Goal: Information Seeking & Learning: Learn about a topic

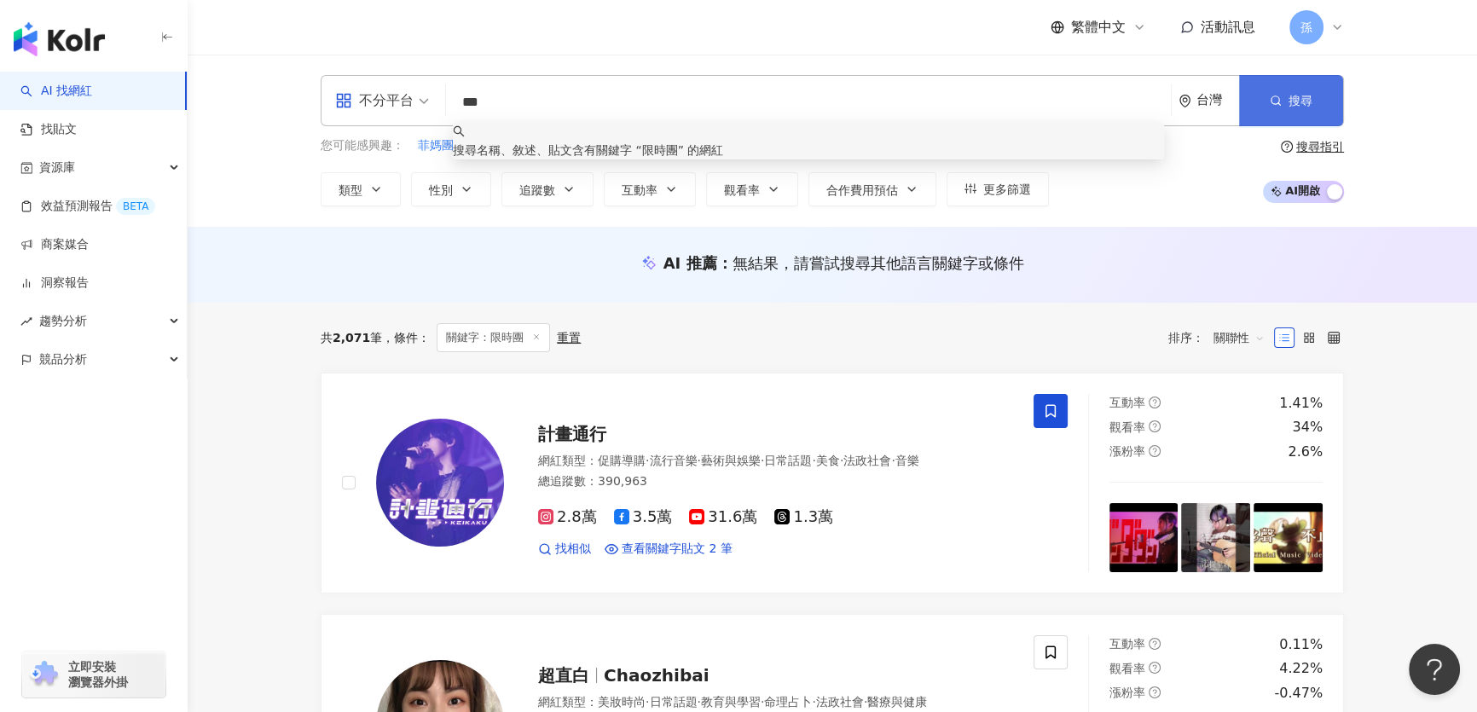
click at [1265, 111] on button "搜尋" at bounding box center [1291, 100] width 104 height 51
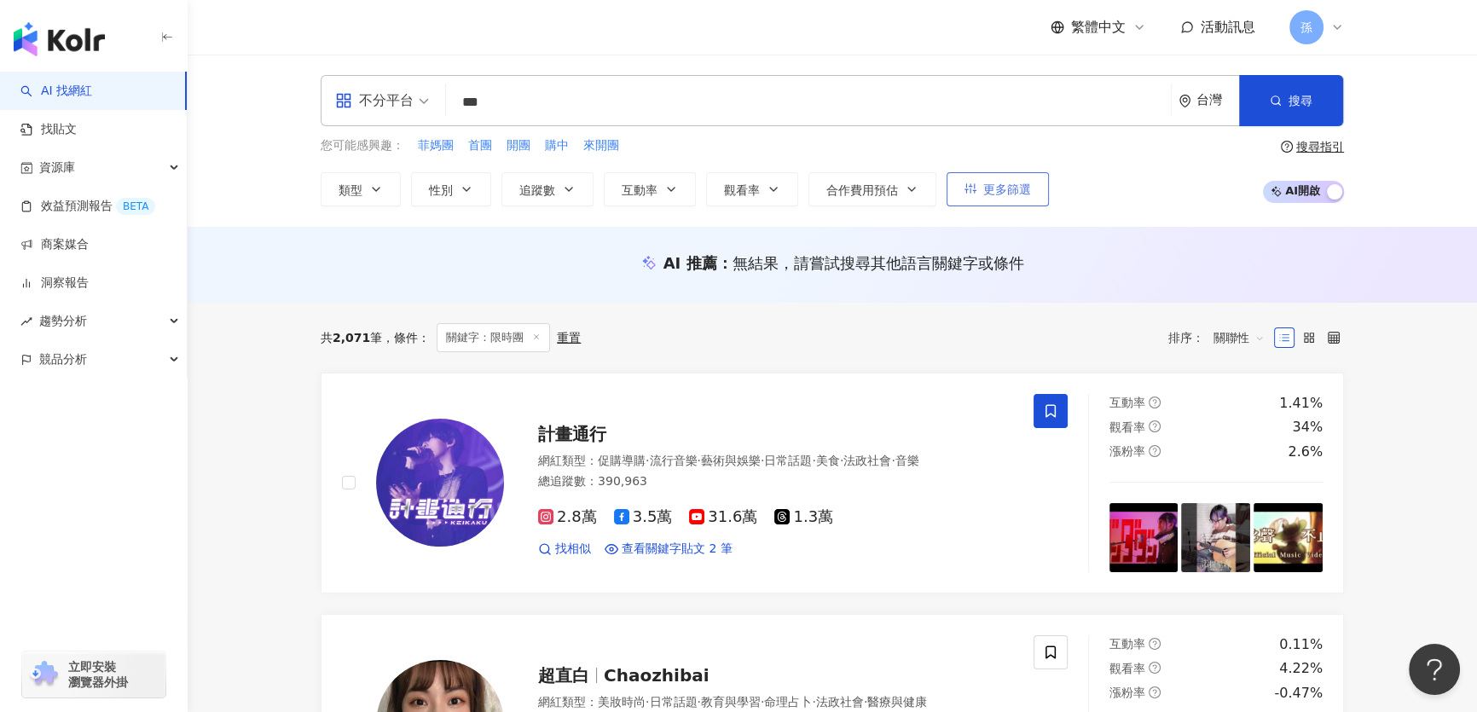
click at [995, 192] on span "更多篩選" at bounding box center [1007, 189] width 48 height 14
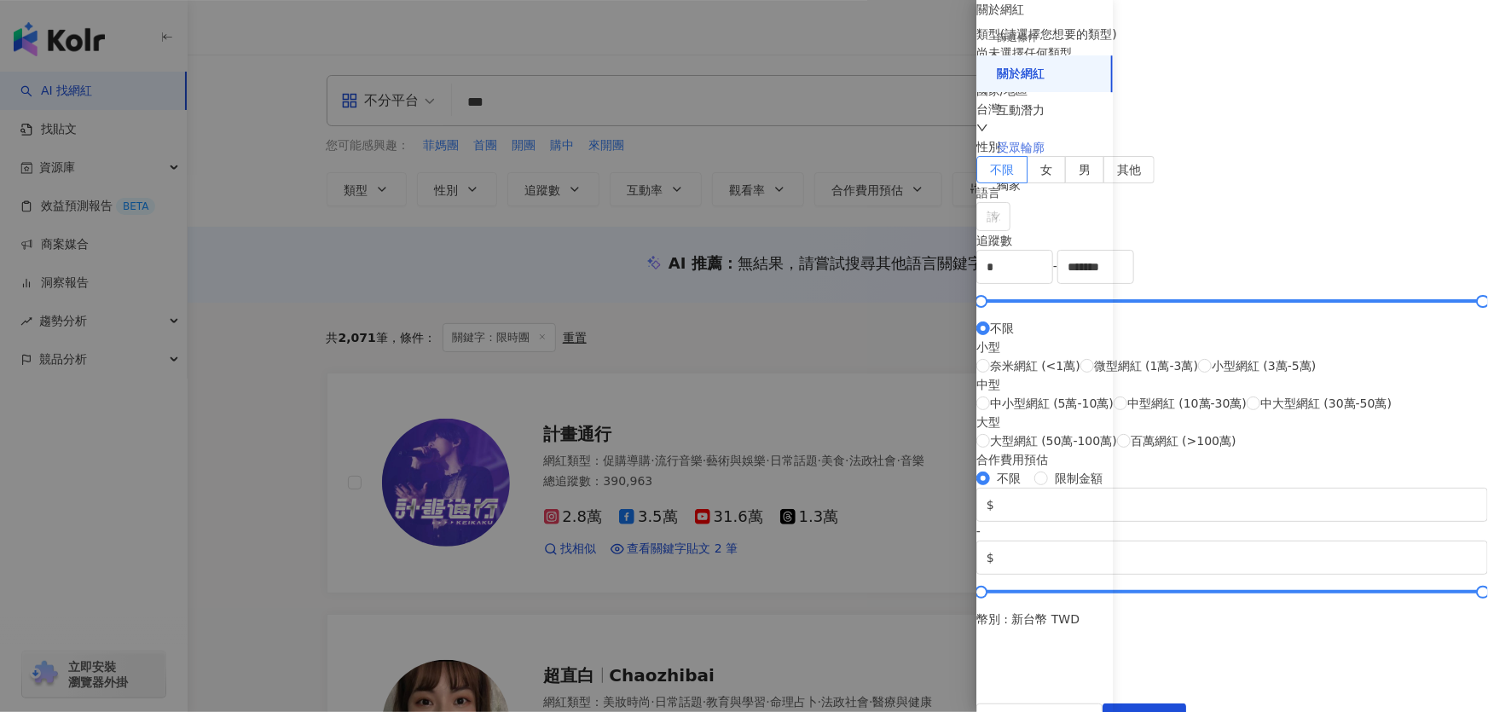
click at [1022, 134] on div "受眾輪廓" at bounding box center [1044, 149] width 136 height 38
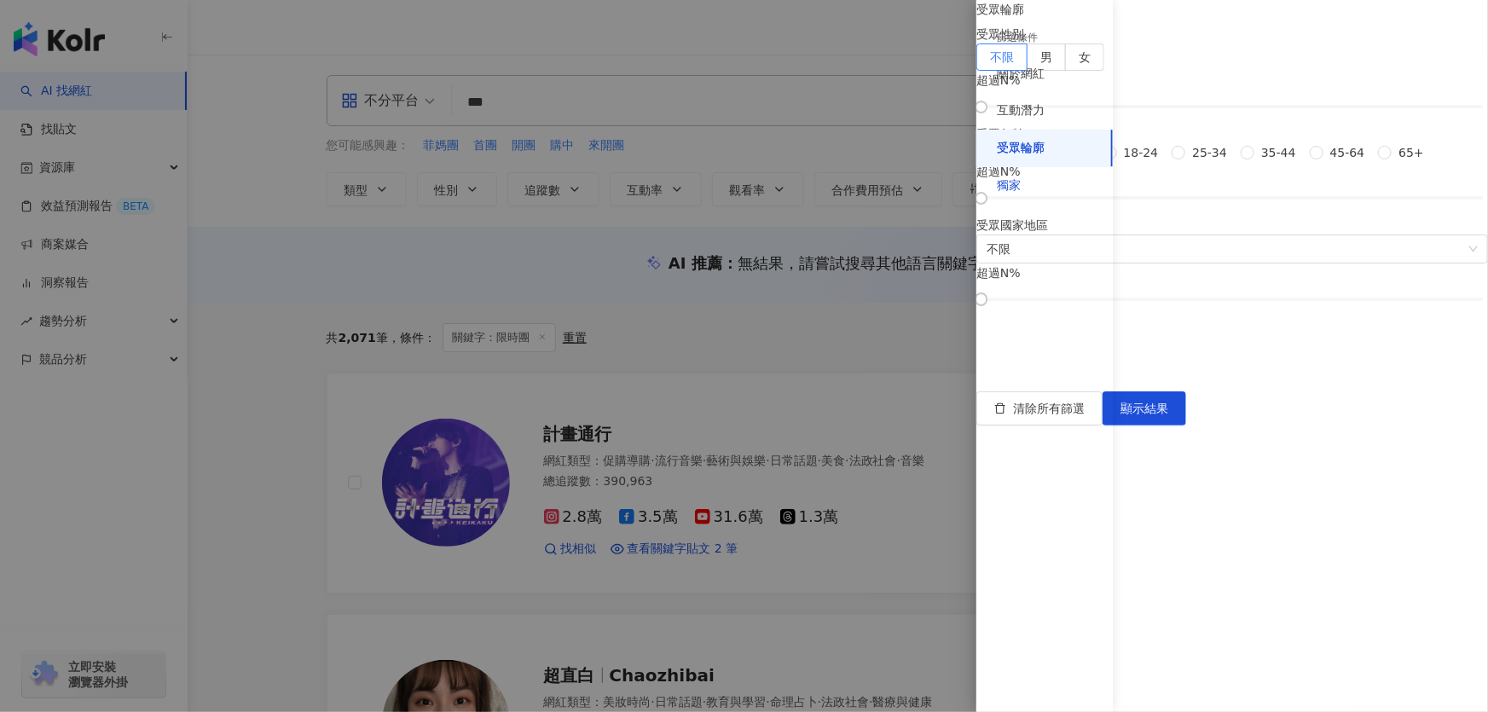
click at [1011, 177] on div "獨家" at bounding box center [1009, 185] width 24 height 17
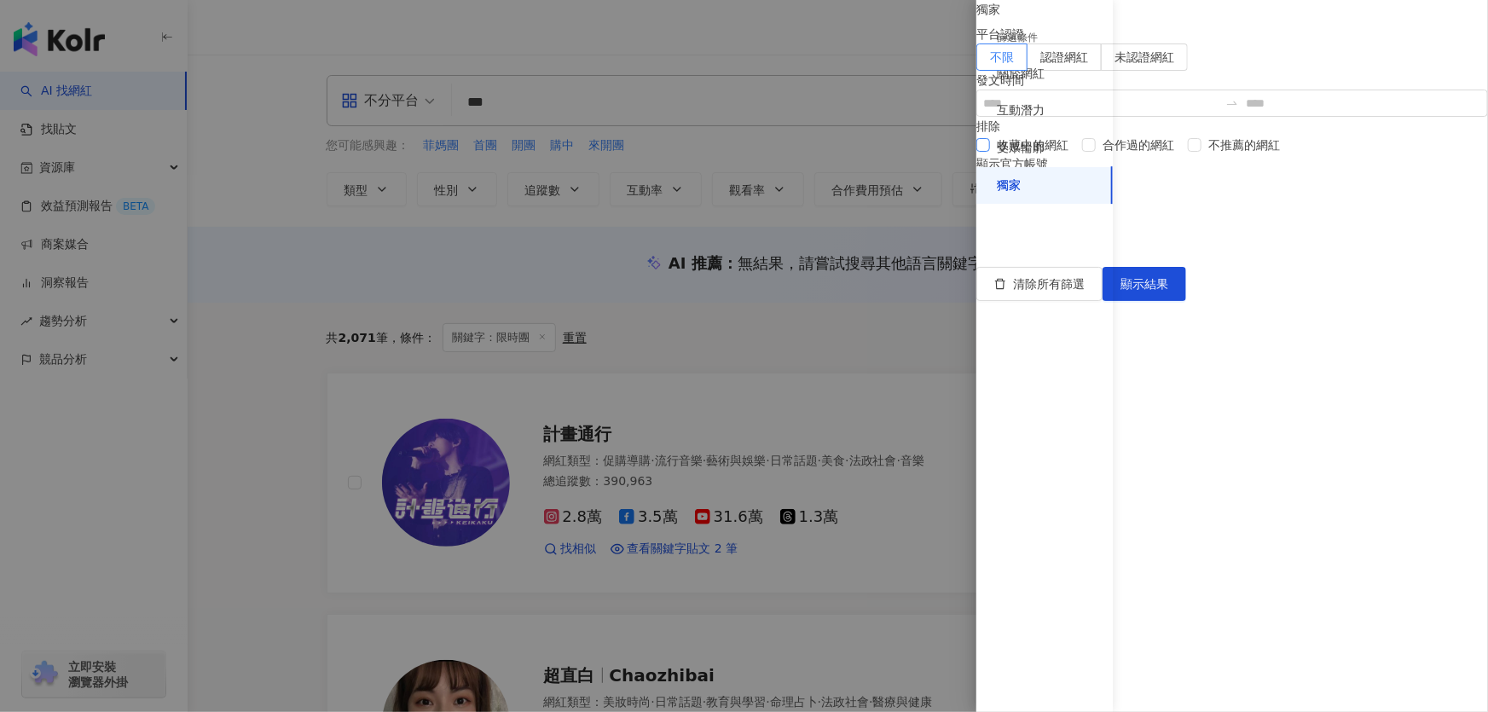
click at [1075, 154] on span "收藏中的網紅" at bounding box center [1032, 145] width 85 height 19
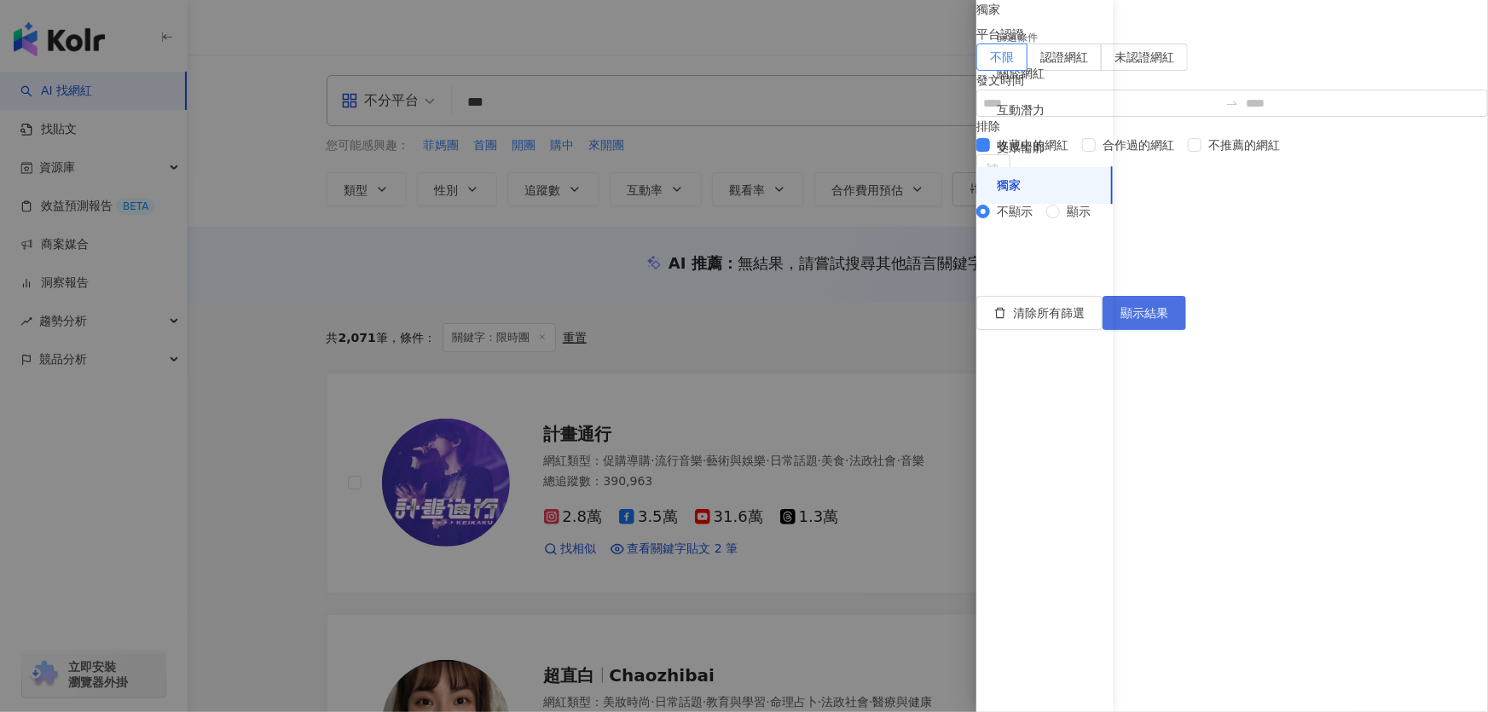
click at [1186, 330] on button "顯示結果" at bounding box center [1145, 313] width 84 height 34
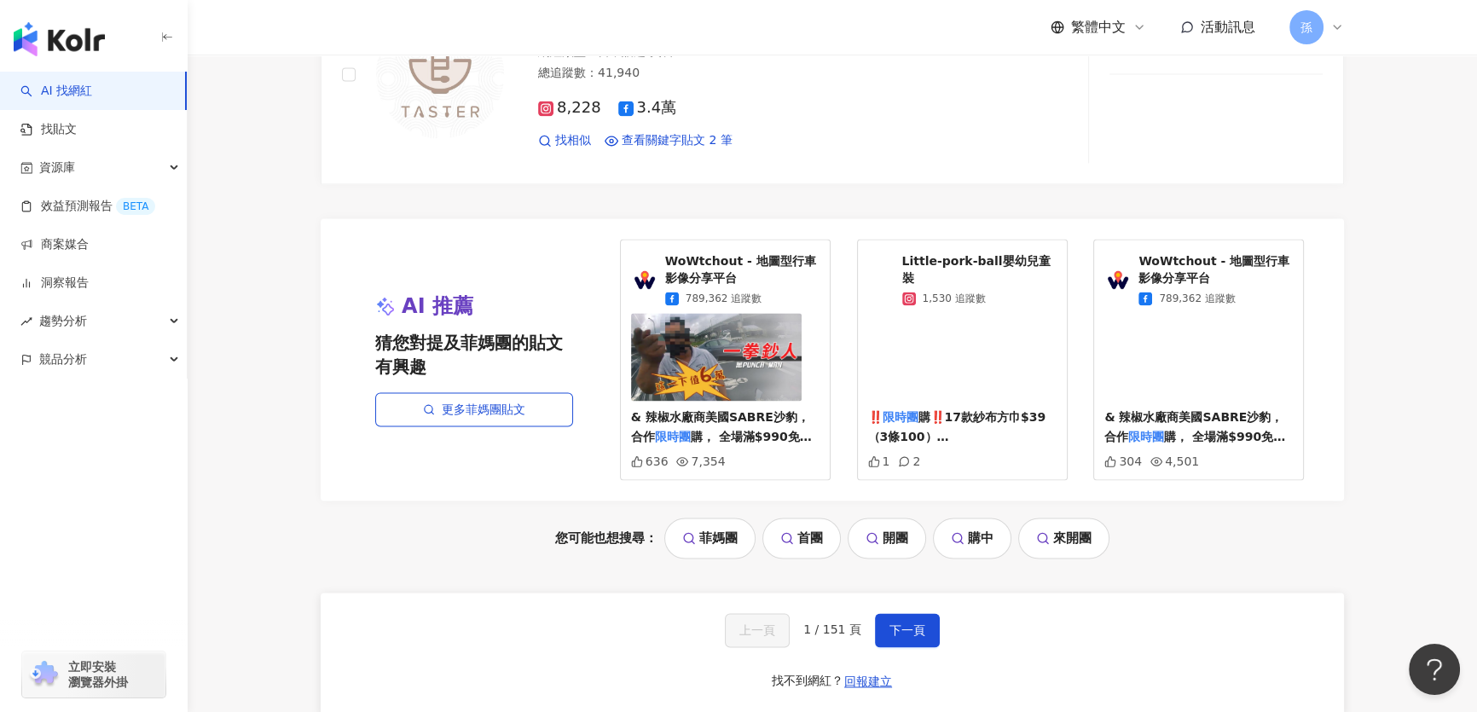
scroll to position [3178, 0]
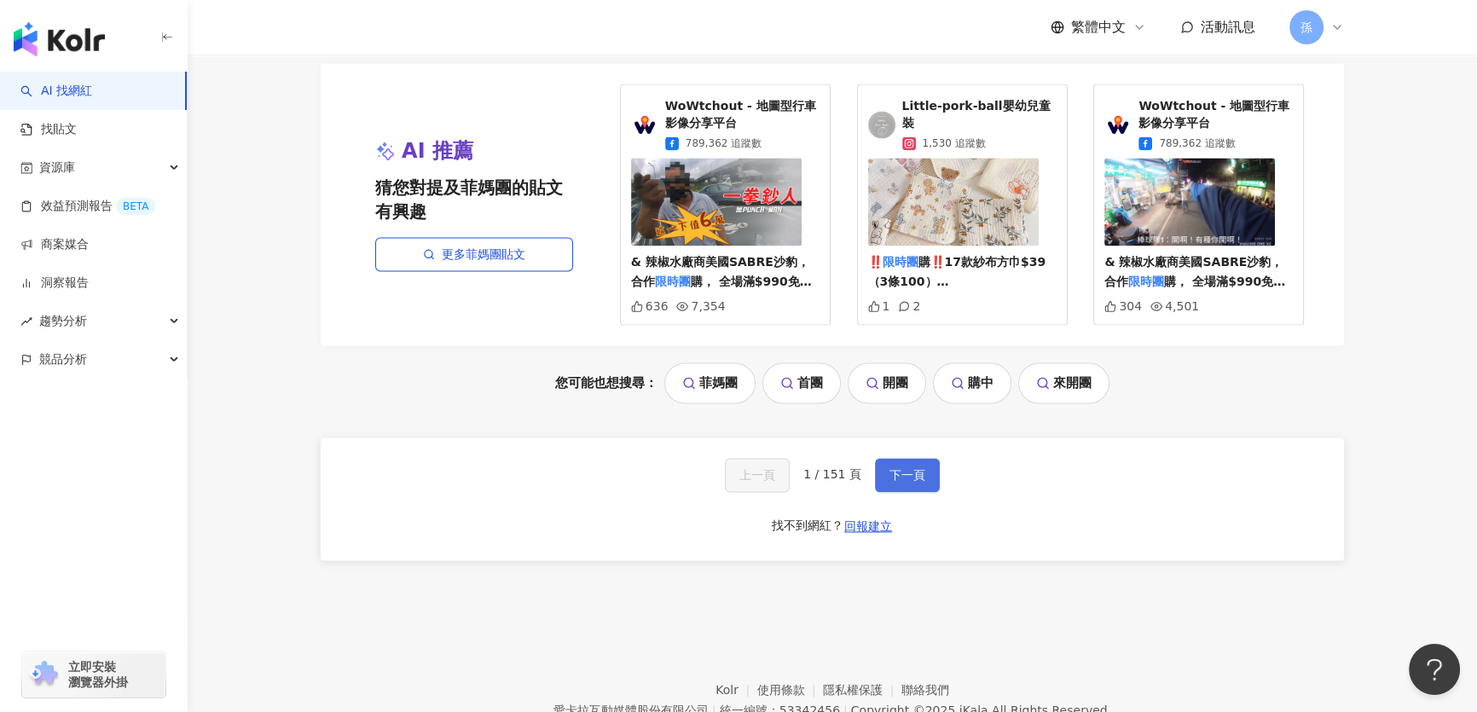
click at [906, 482] on span "下一頁" at bounding box center [907, 475] width 36 height 14
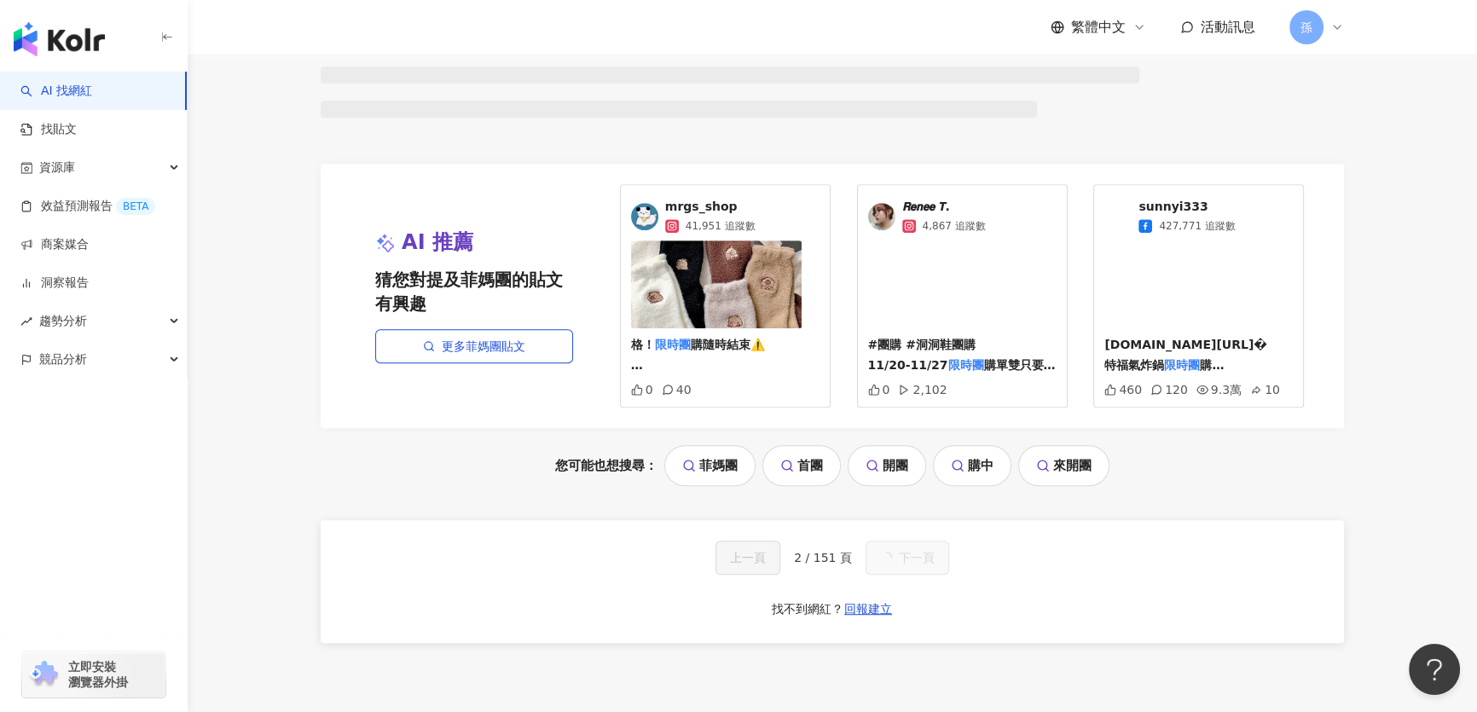
scroll to position [1301, 0]
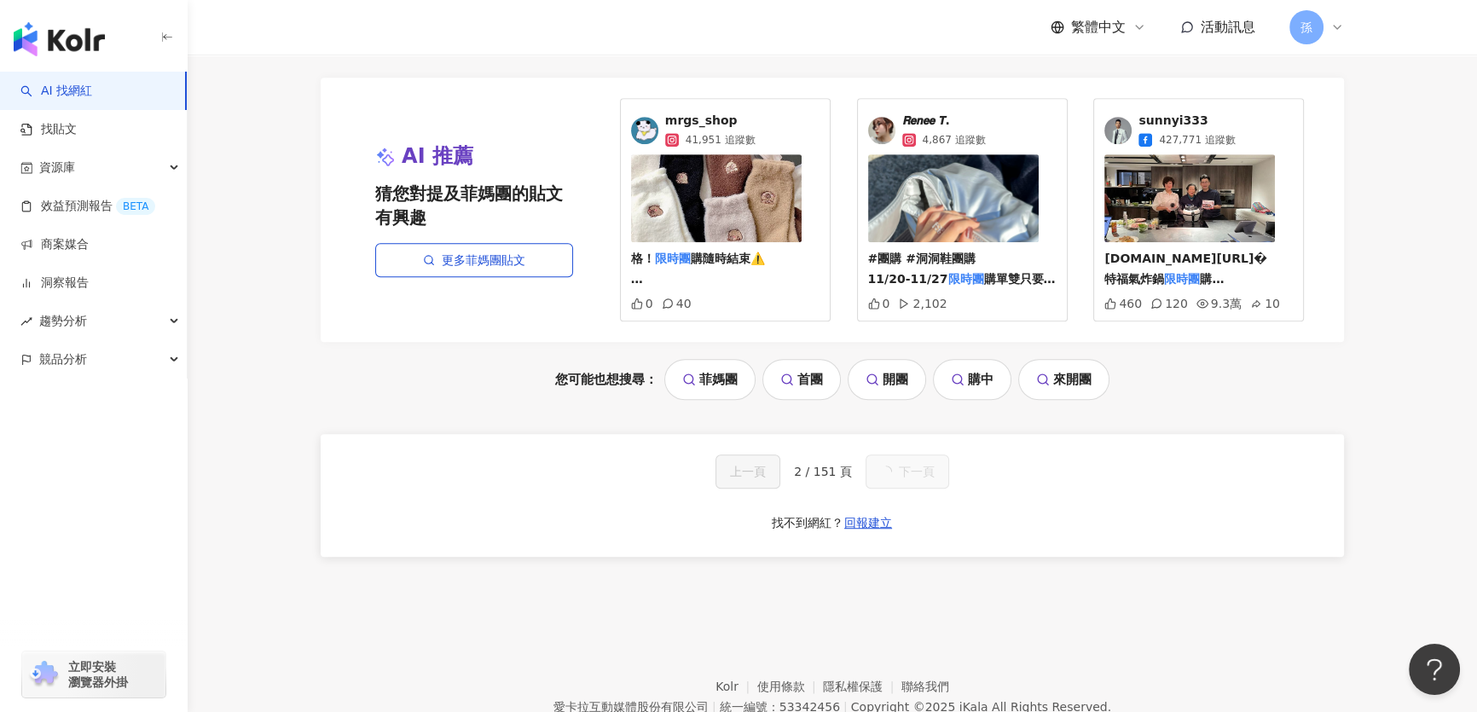
click at [903, 478] on span "下一頁" at bounding box center [917, 472] width 36 height 14
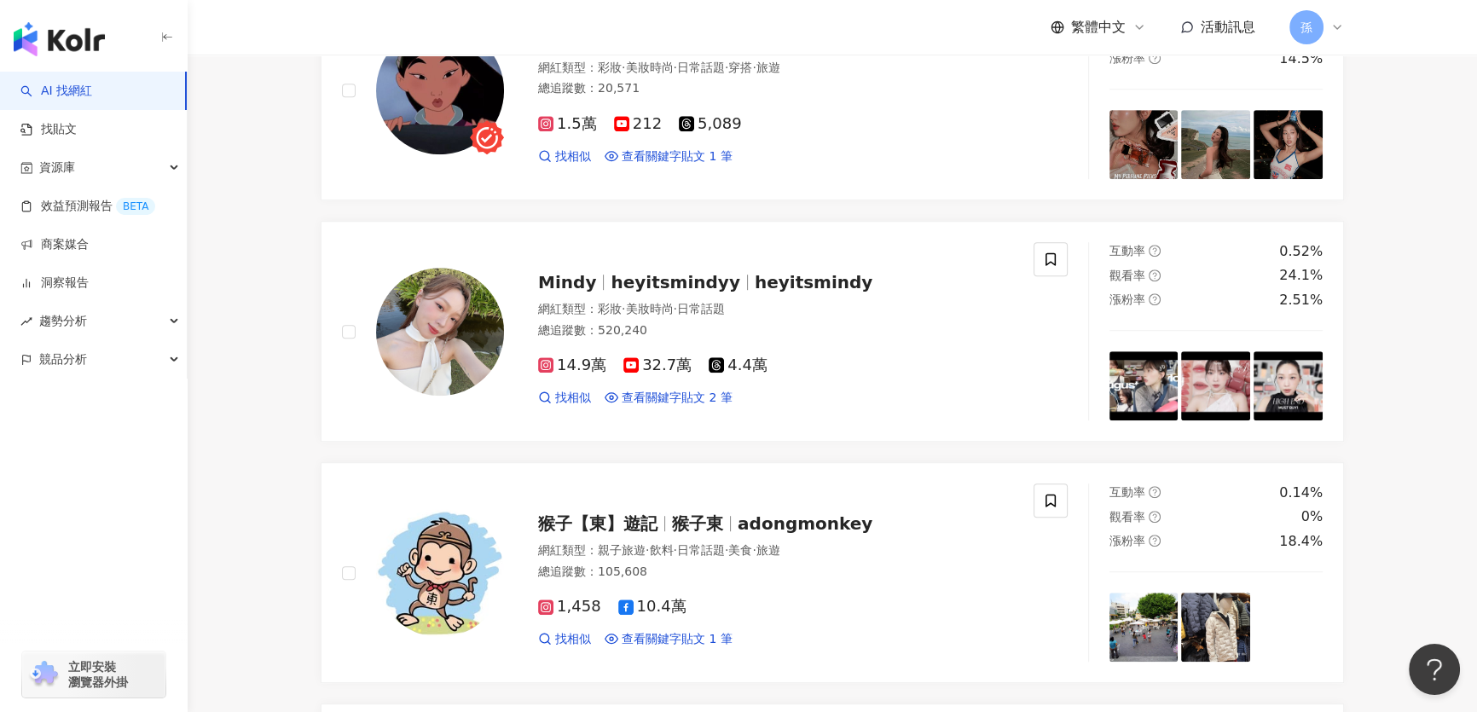
scroll to position [3178, 0]
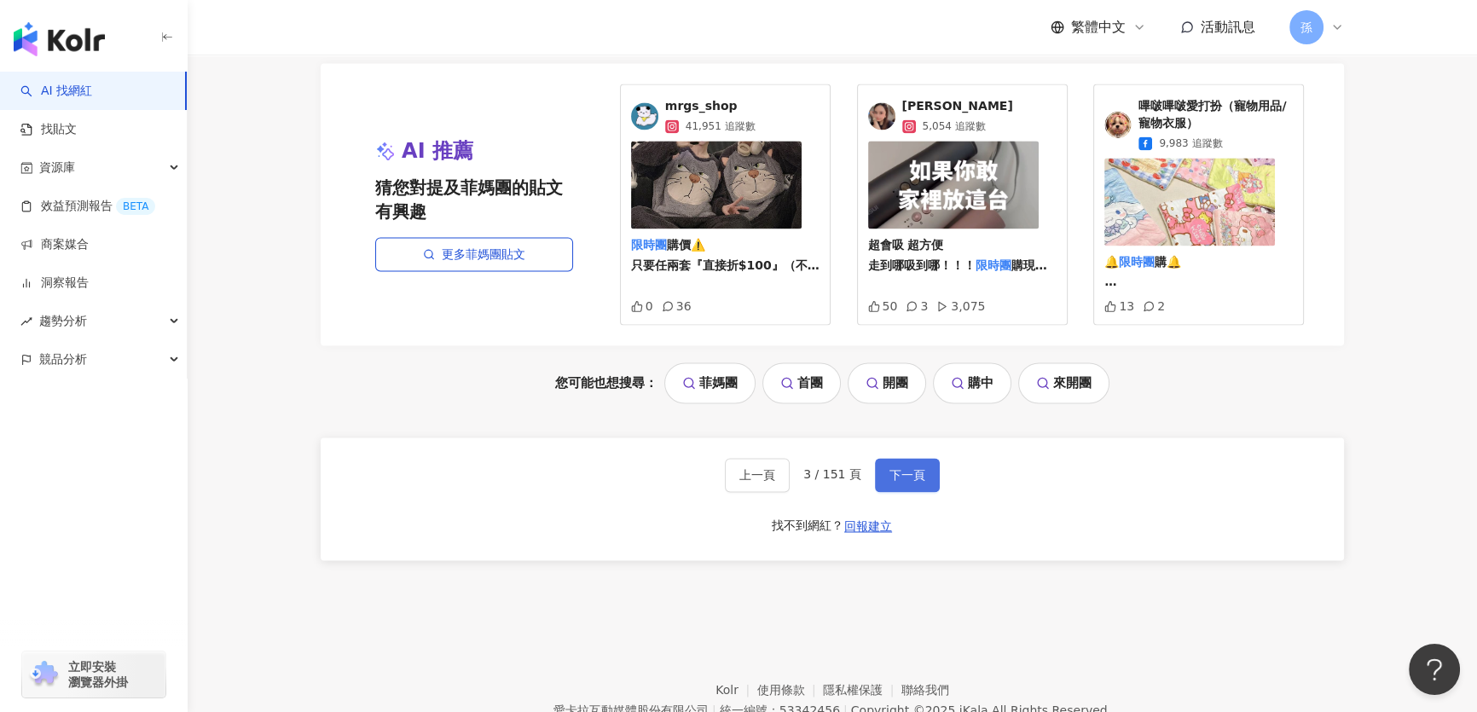
click at [909, 482] on span "下一頁" at bounding box center [907, 475] width 36 height 14
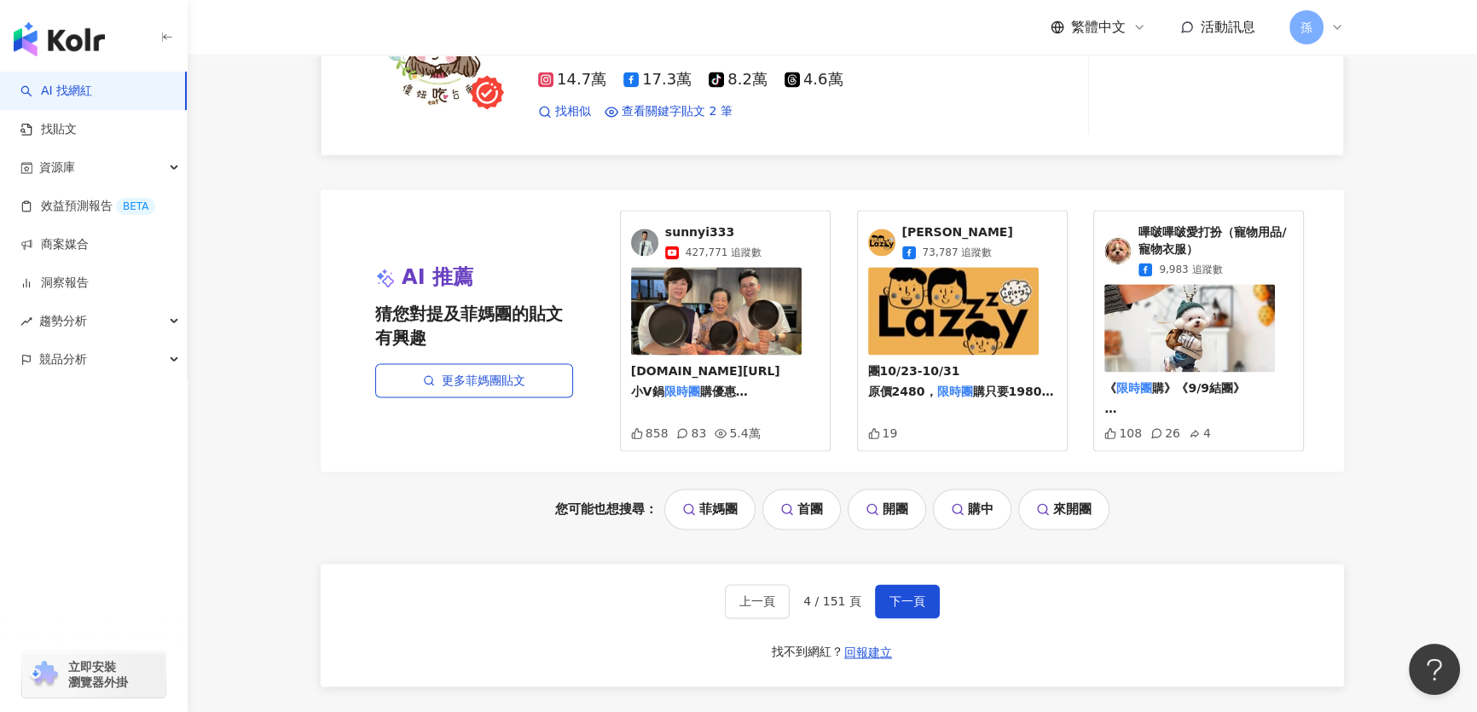
scroll to position [3294, 0]
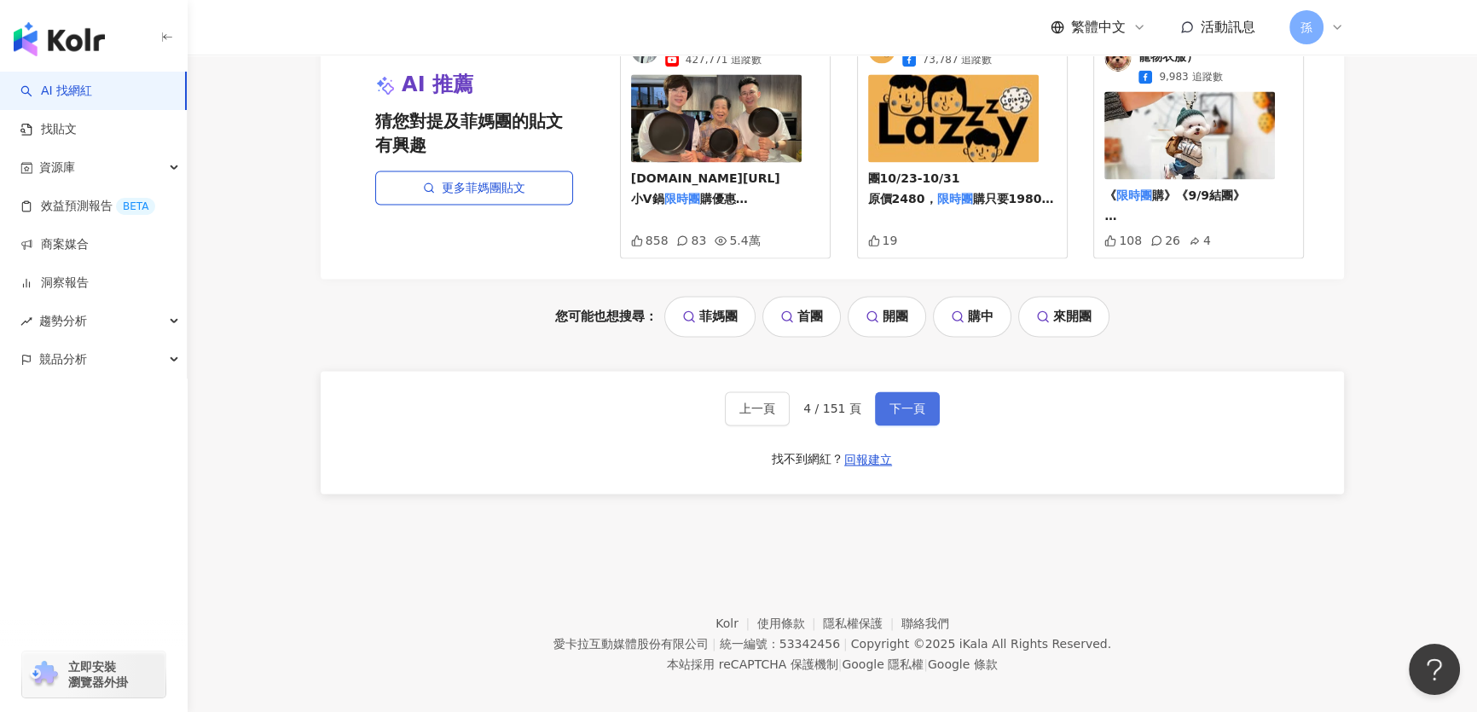
click at [895, 405] on button "下一頁" at bounding box center [907, 408] width 65 height 34
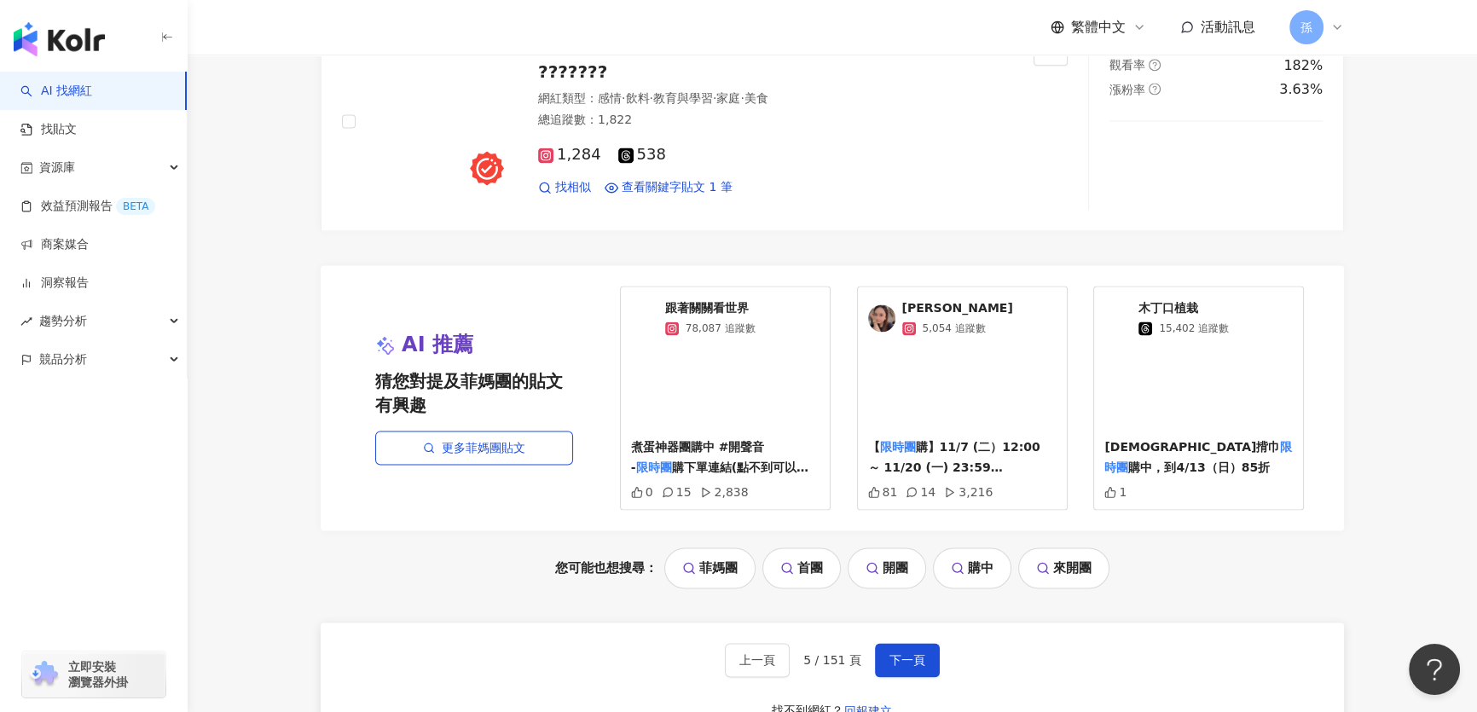
scroll to position [3122, 0]
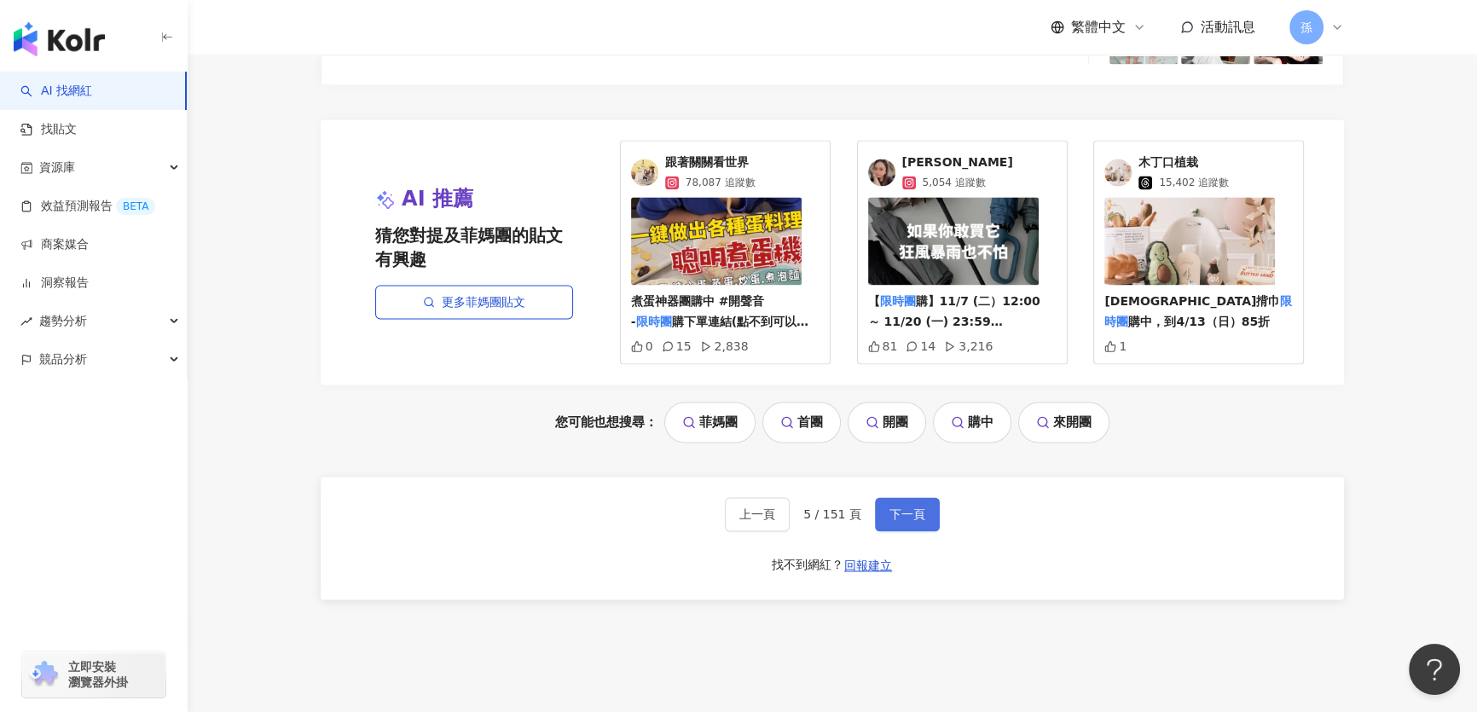
click at [909, 531] on button "下一頁" at bounding box center [907, 514] width 65 height 34
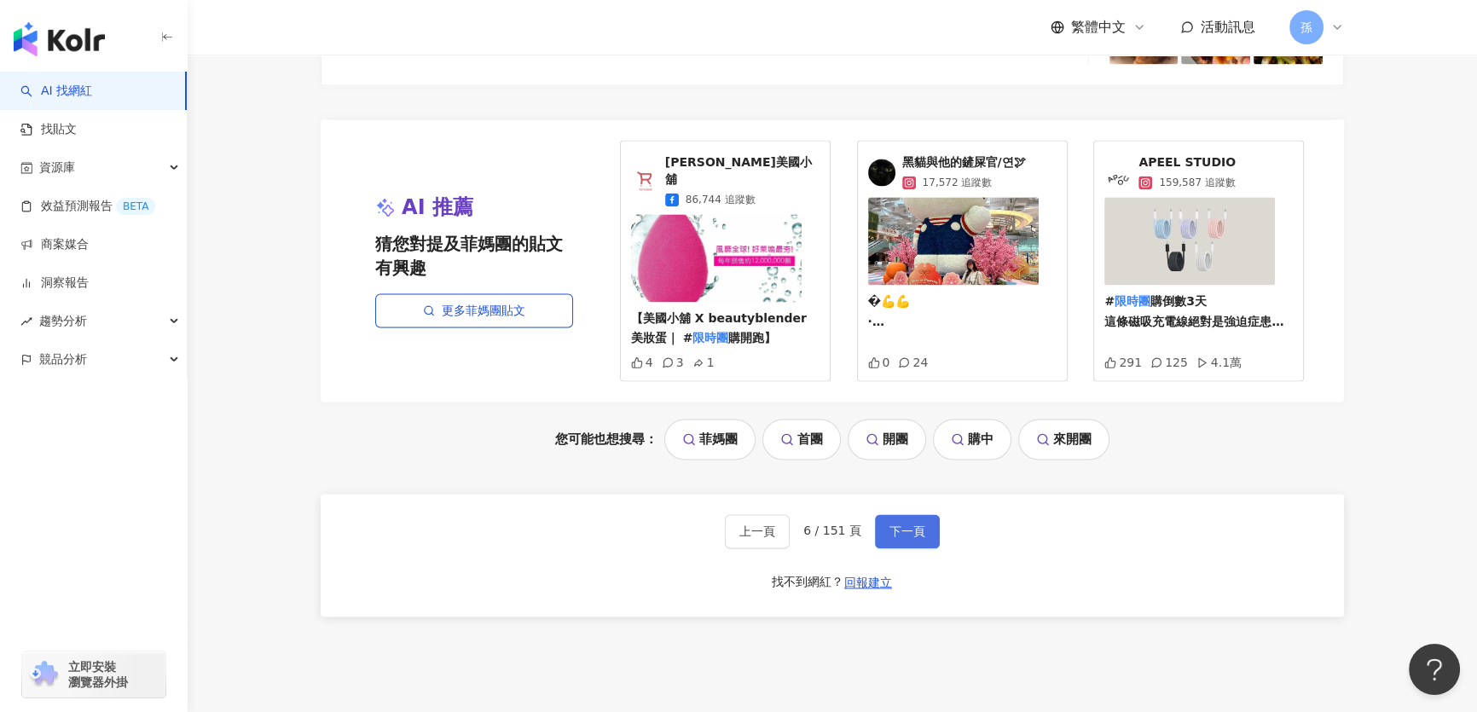
click at [917, 548] on button "下一頁" at bounding box center [907, 531] width 65 height 34
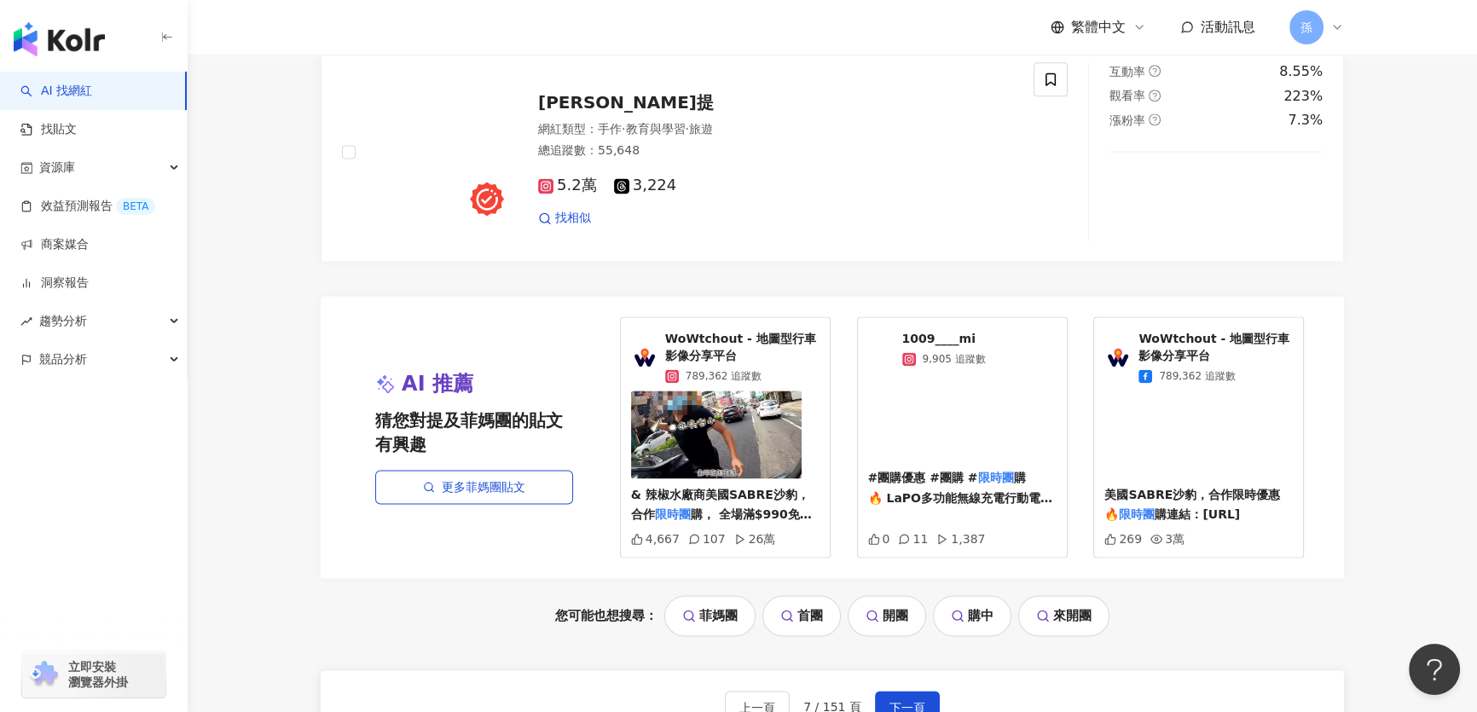
scroll to position [3178, 0]
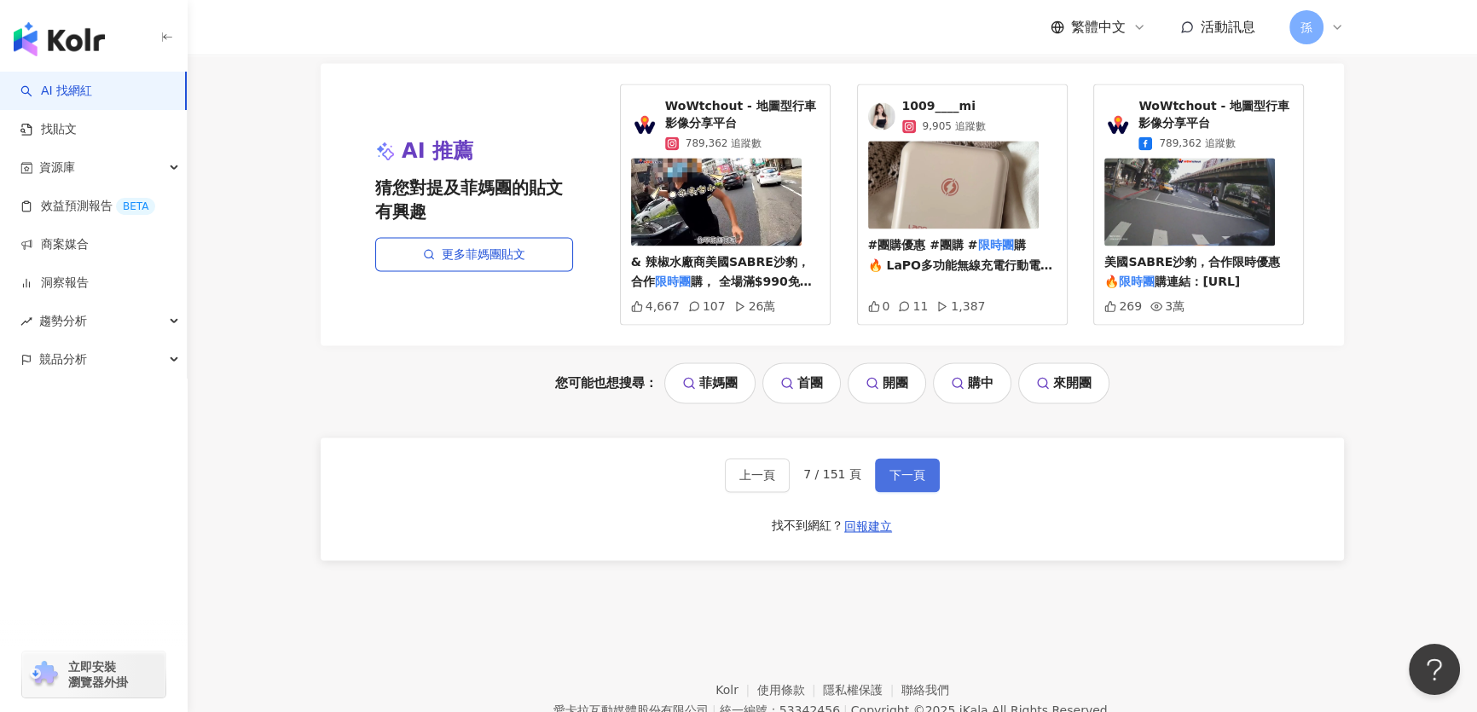
click at [924, 492] on button "下一頁" at bounding box center [907, 475] width 65 height 34
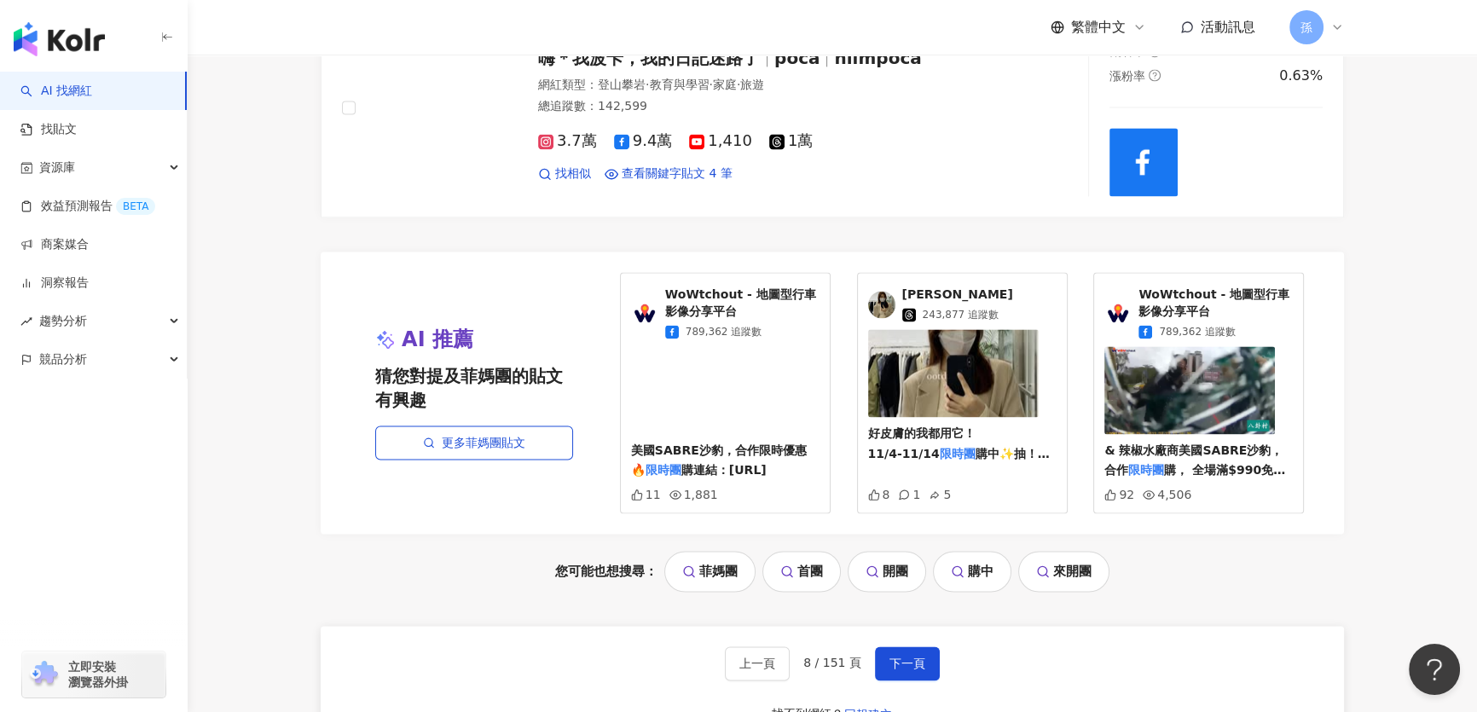
scroll to position [3023, 0]
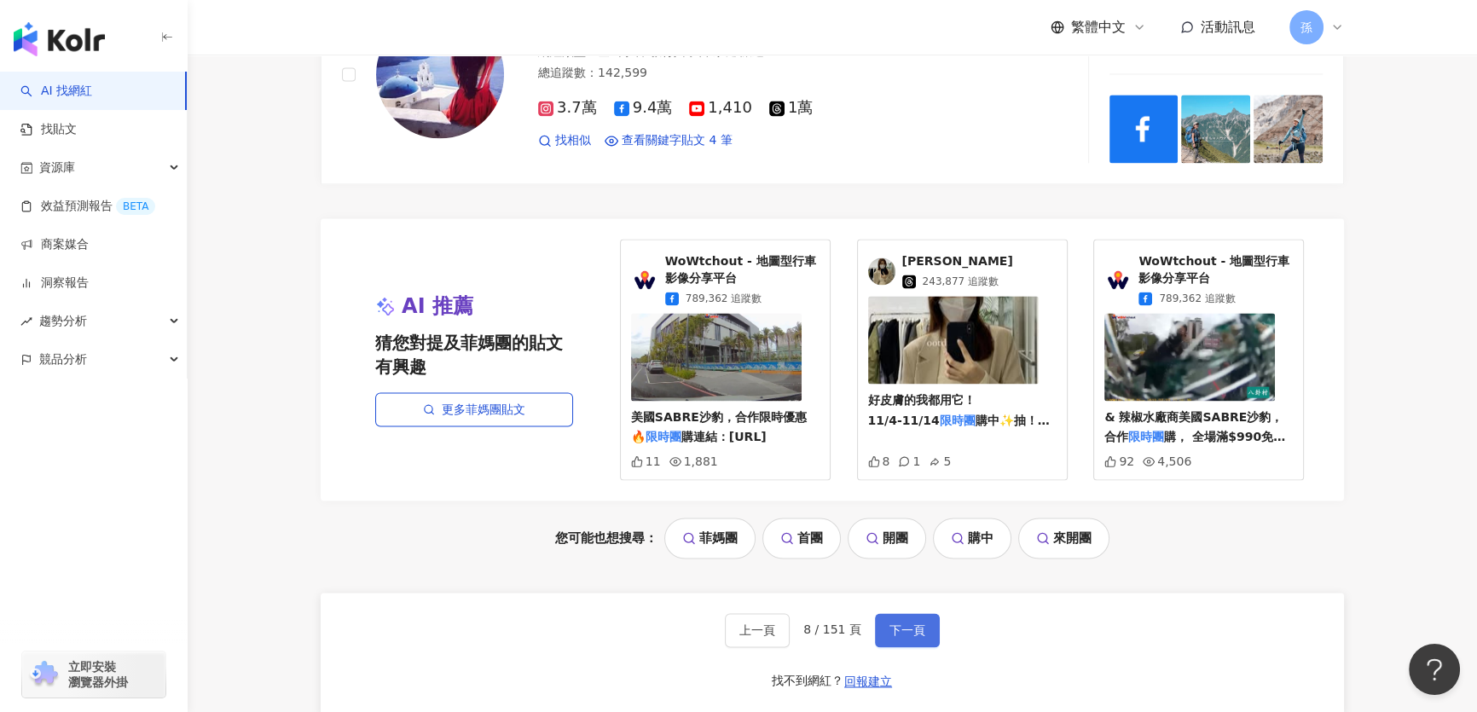
click at [901, 637] on span "下一頁" at bounding box center [907, 630] width 36 height 14
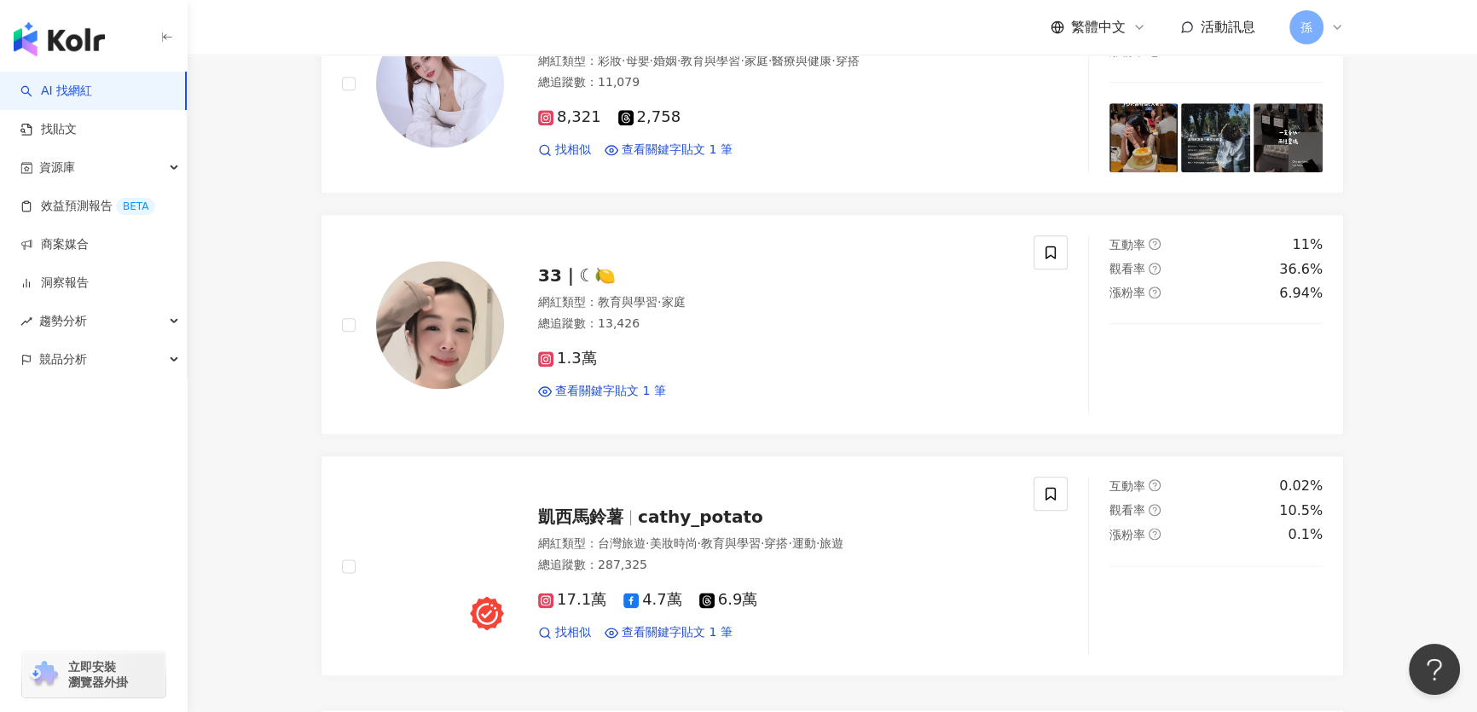
scroll to position [2481, 0]
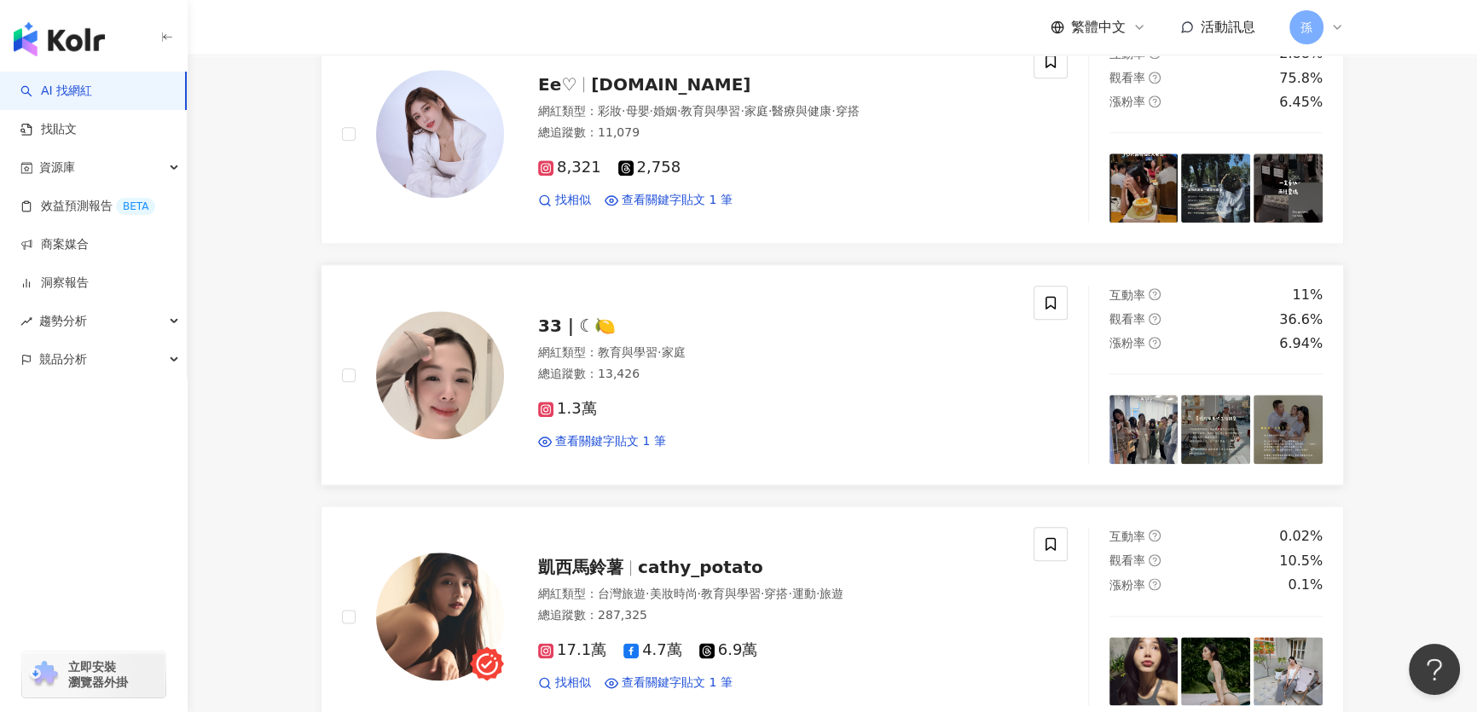
click at [561, 336] on span "33｜☾🍋" at bounding box center [577, 326] width 78 height 20
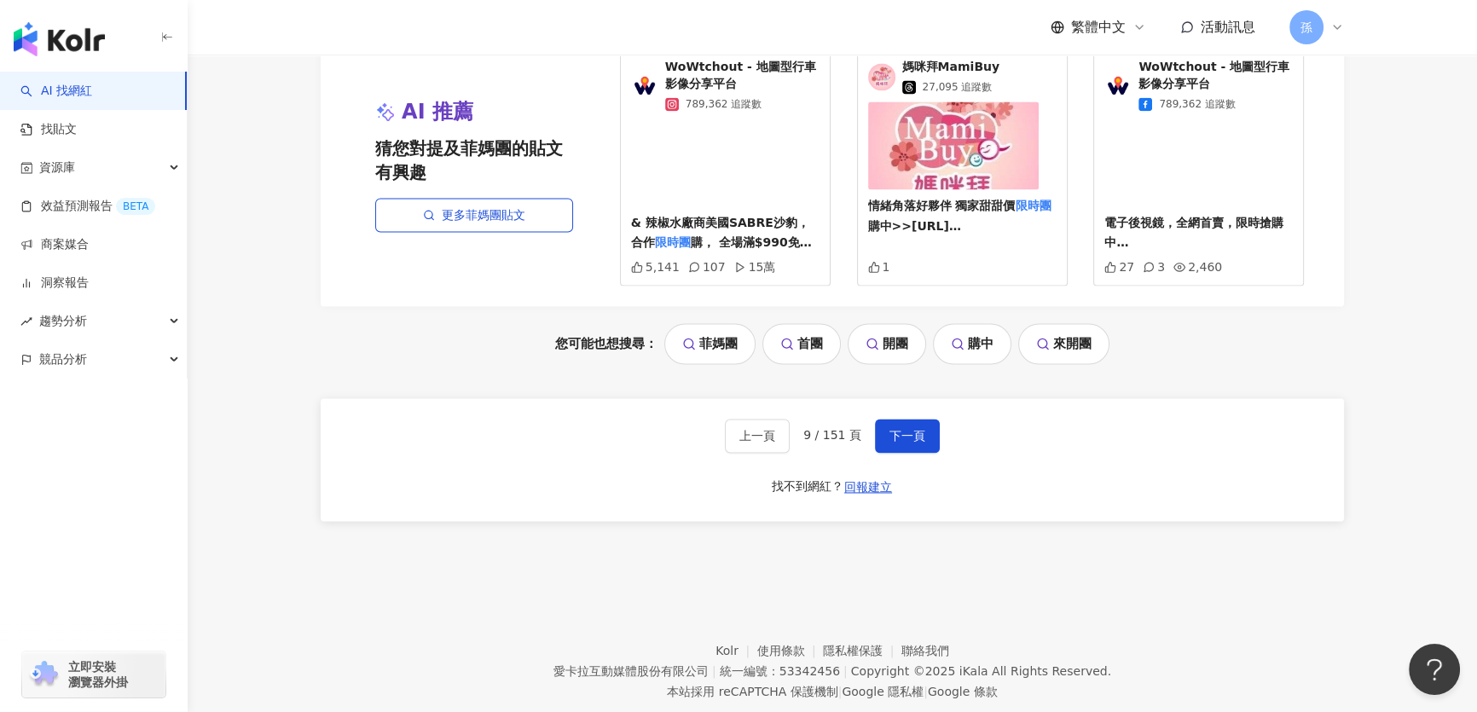
scroll to position [3286, 0]
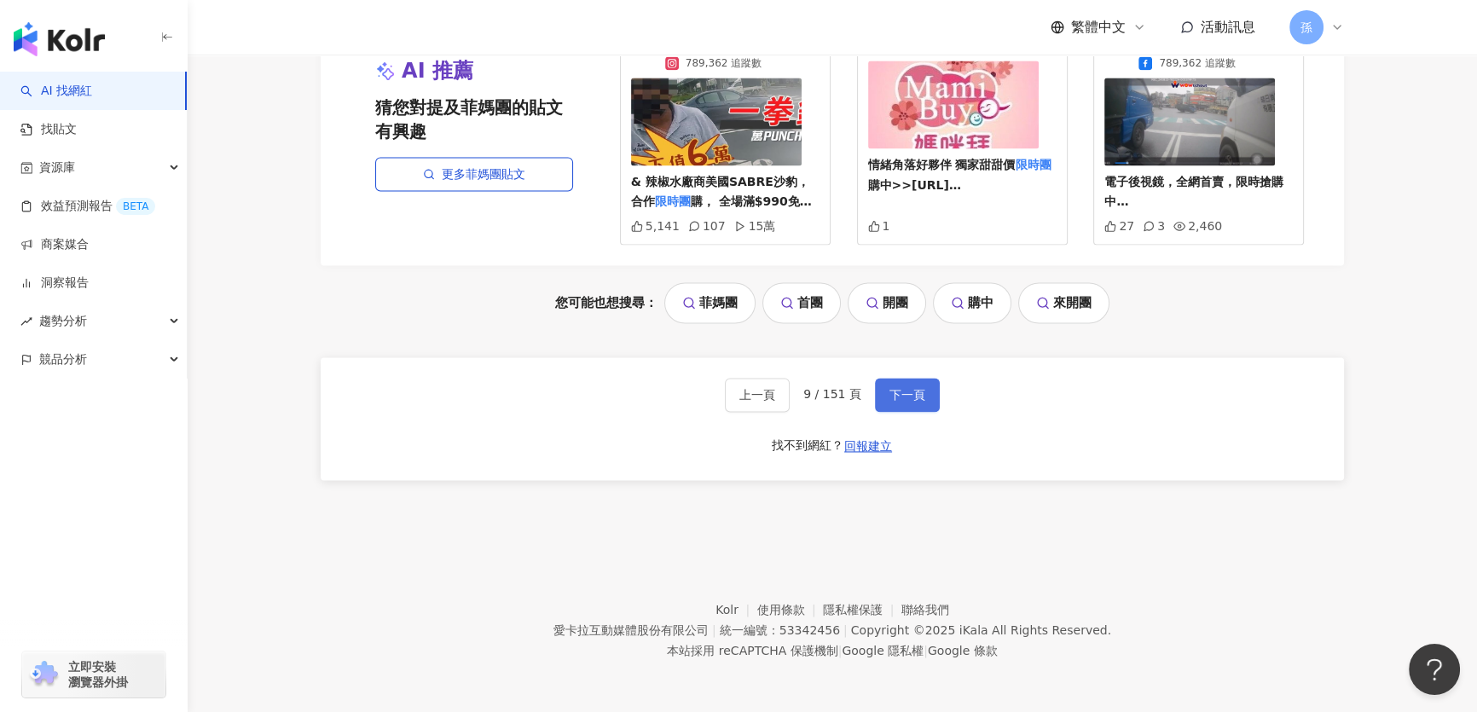
click at [913, 402] on span "下一頁" at bounding box center [907, 395] width 36 height 14
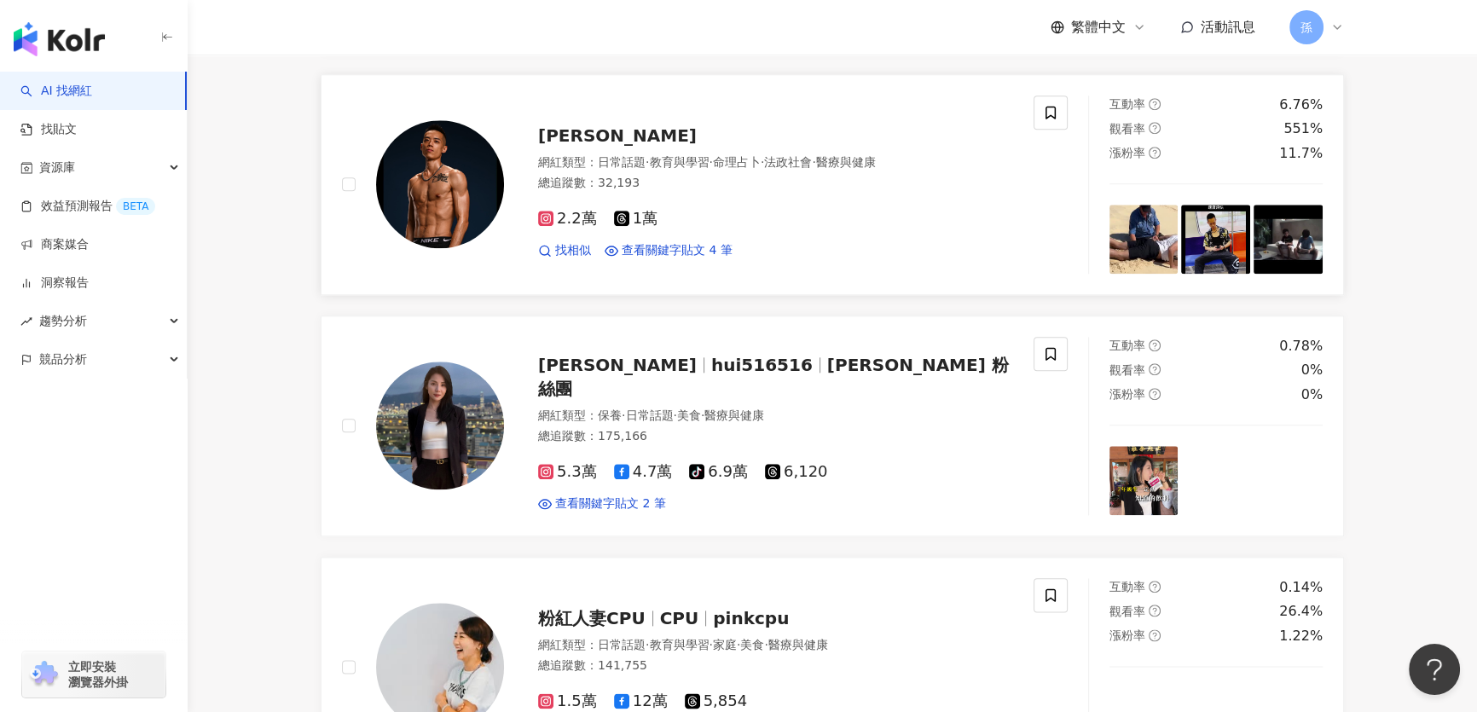
scroll to position [2439, 0]
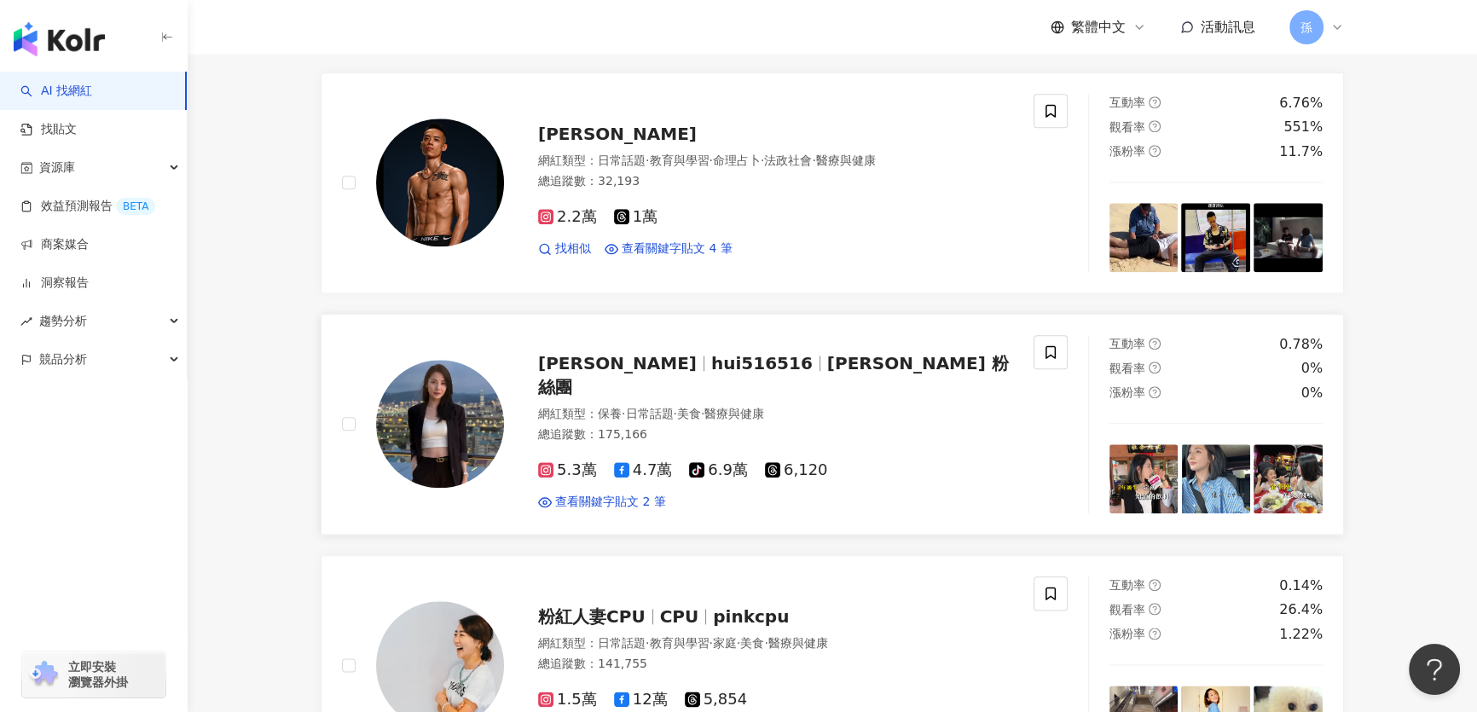
click at [481, 428] on img at bounding box center [440, 424] width 128 height 128
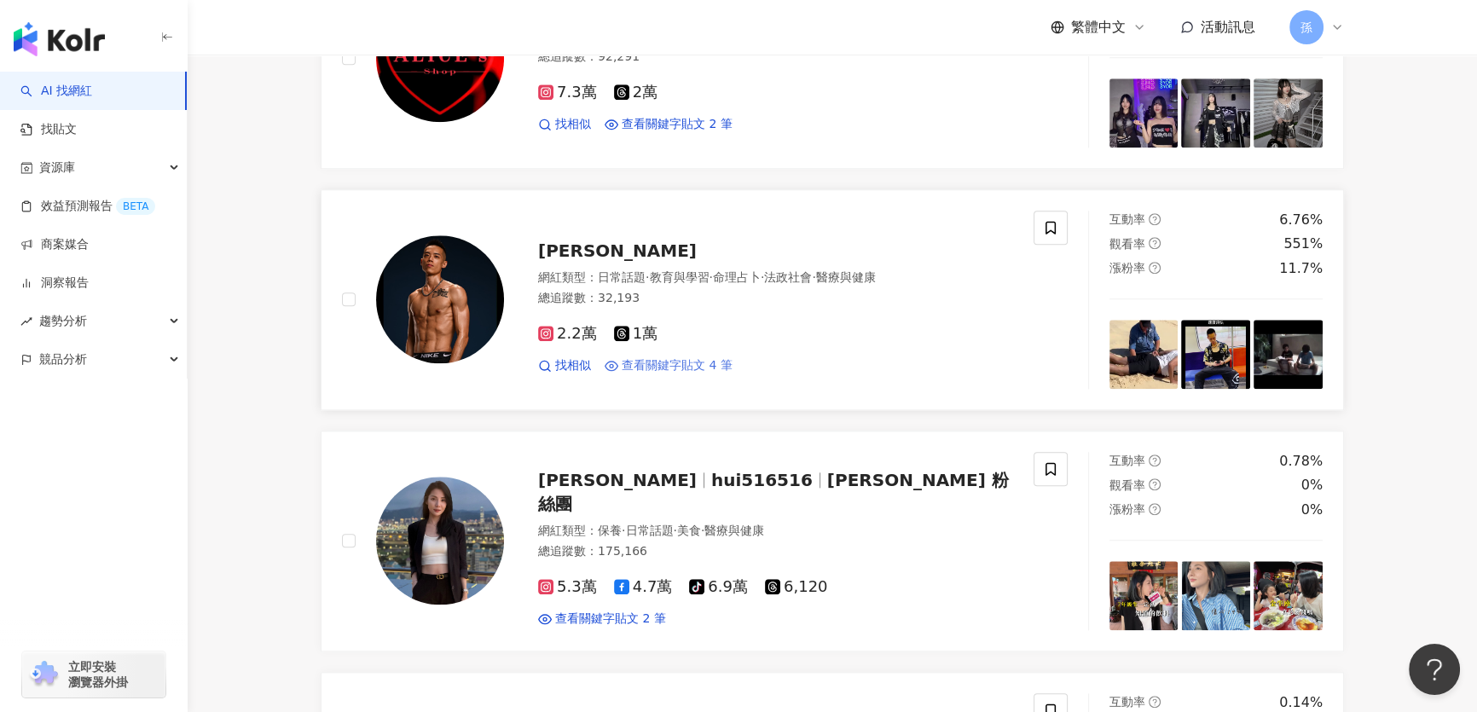
scroll to position [2284, 0]
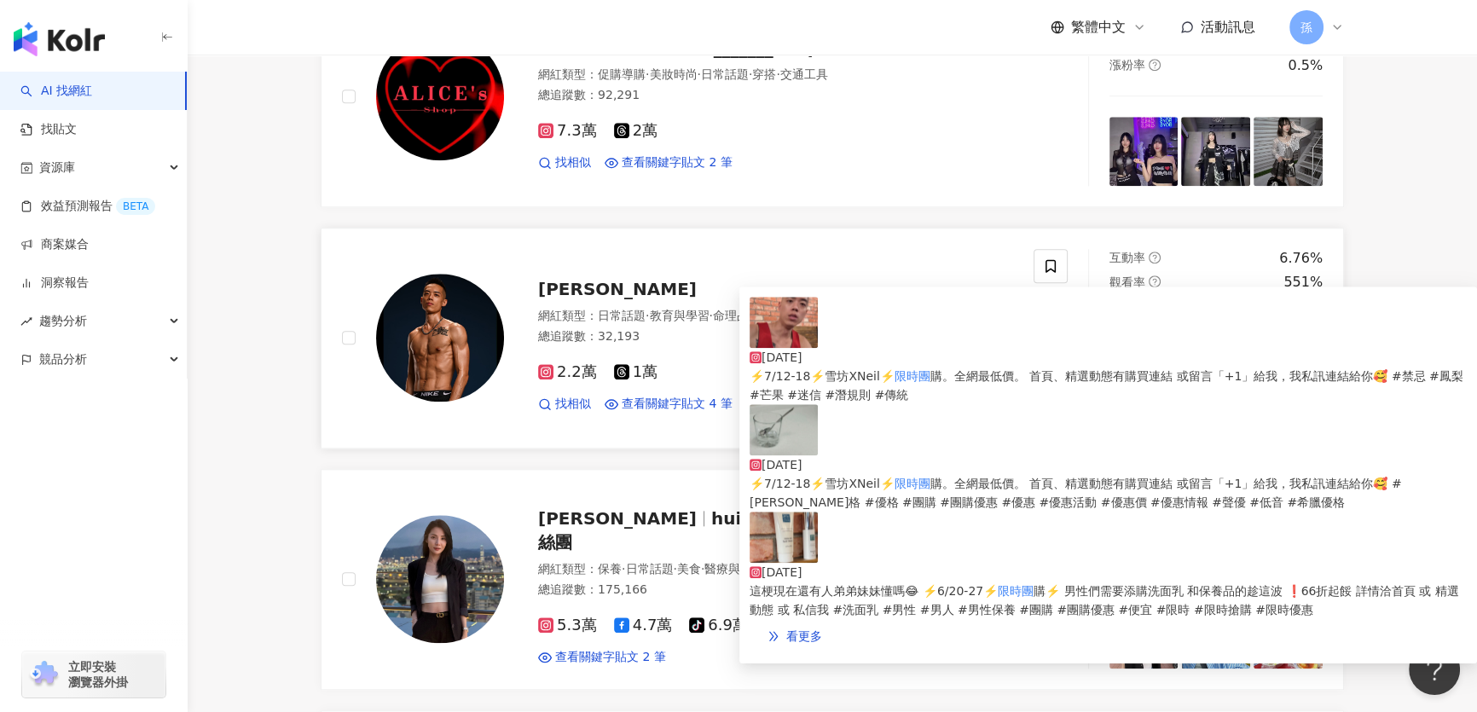
click at [487, 367] on img at bounding box center [440, 338] width 128 height 128
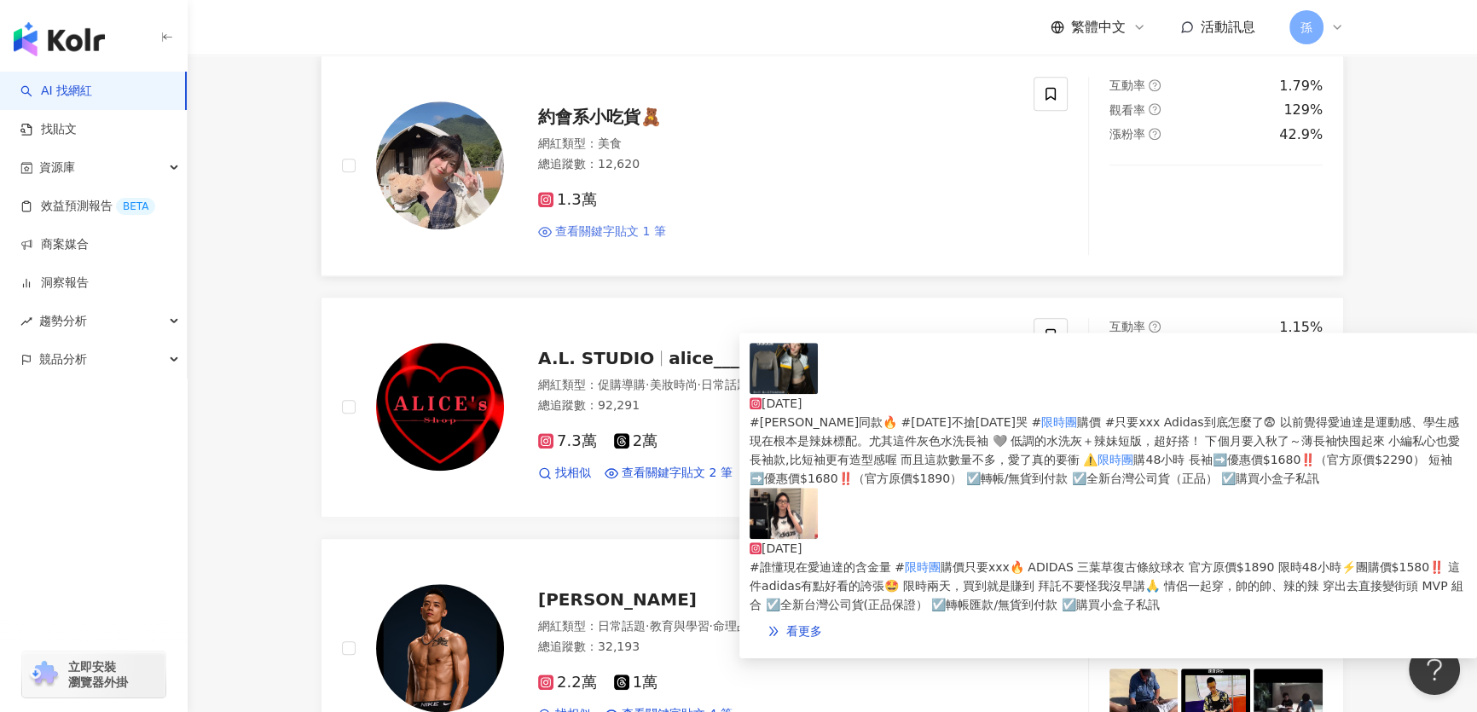
scroll to position [1818, 0]
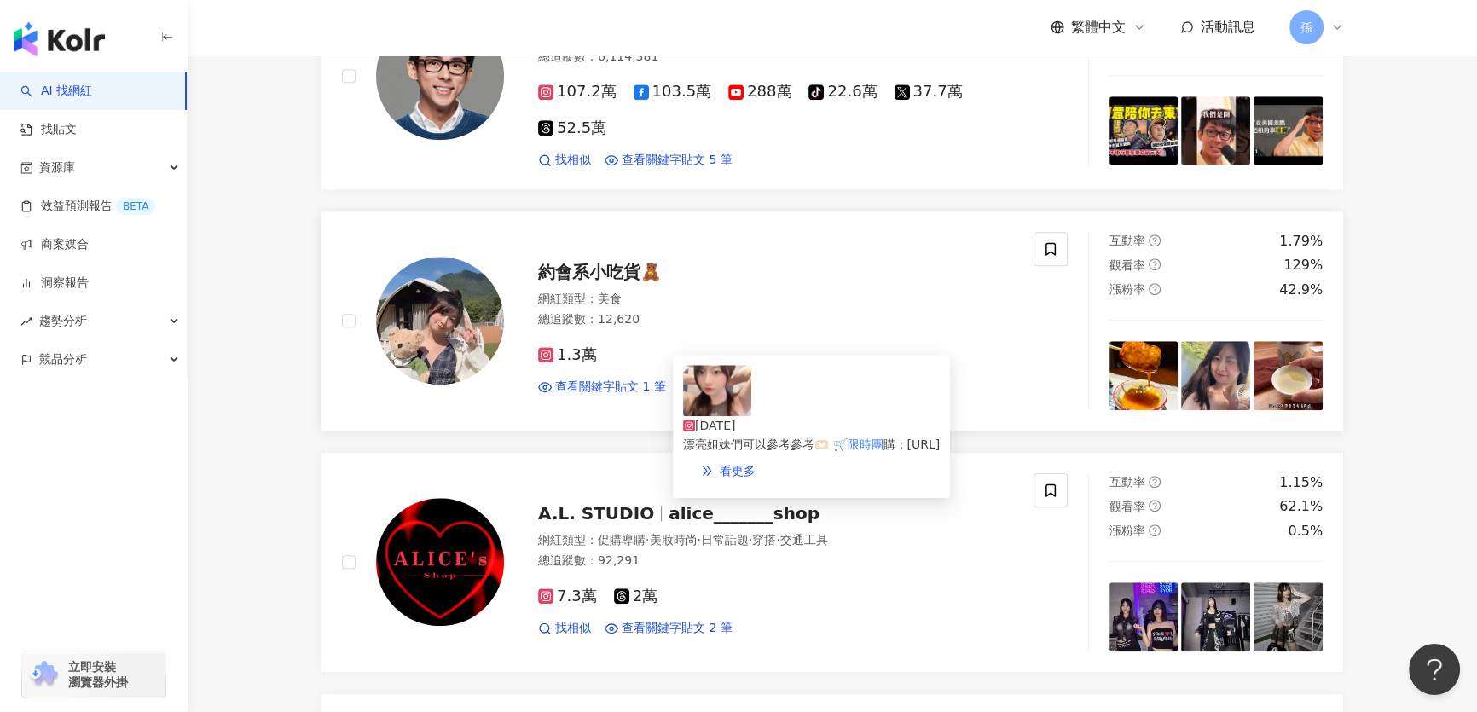
click at [458, 341] on img at bounding box center [440, 321] width 128 height 128
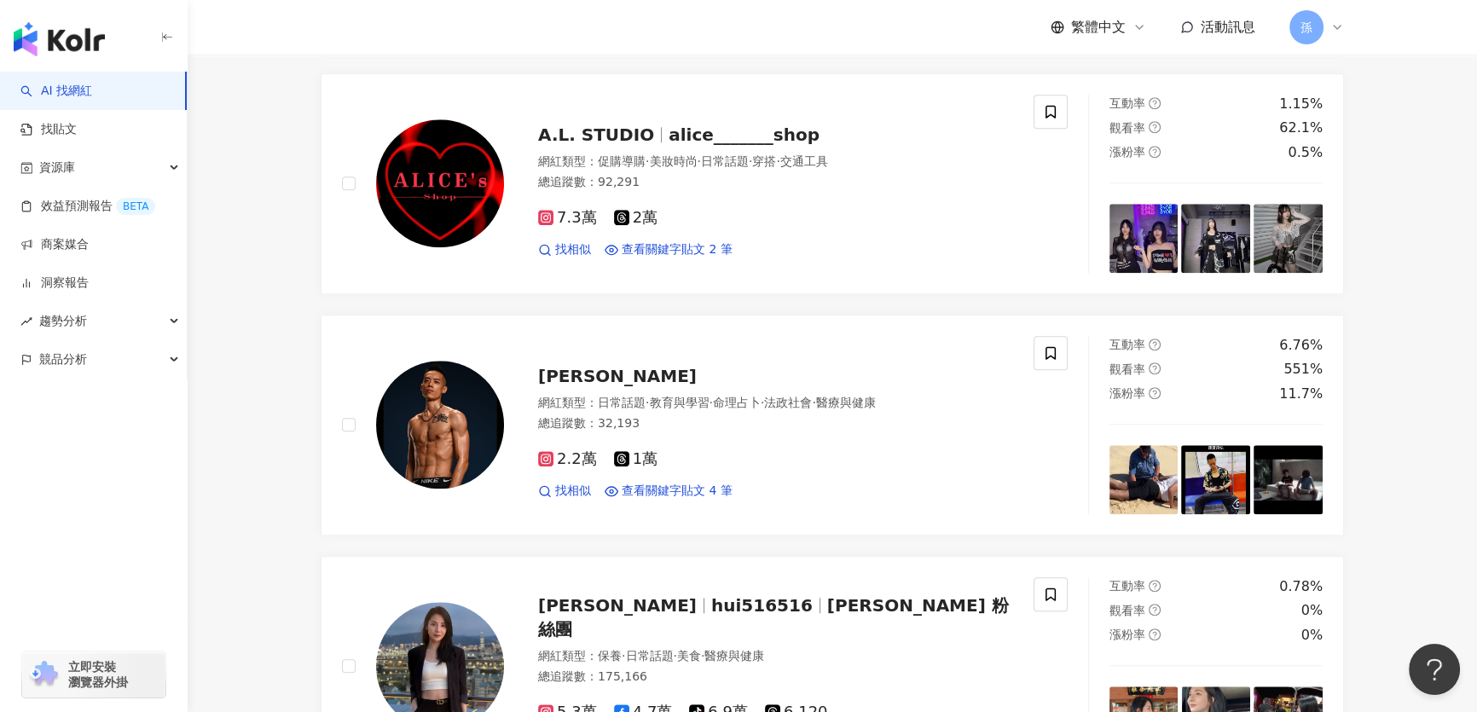
scroll to position [3300, 0]
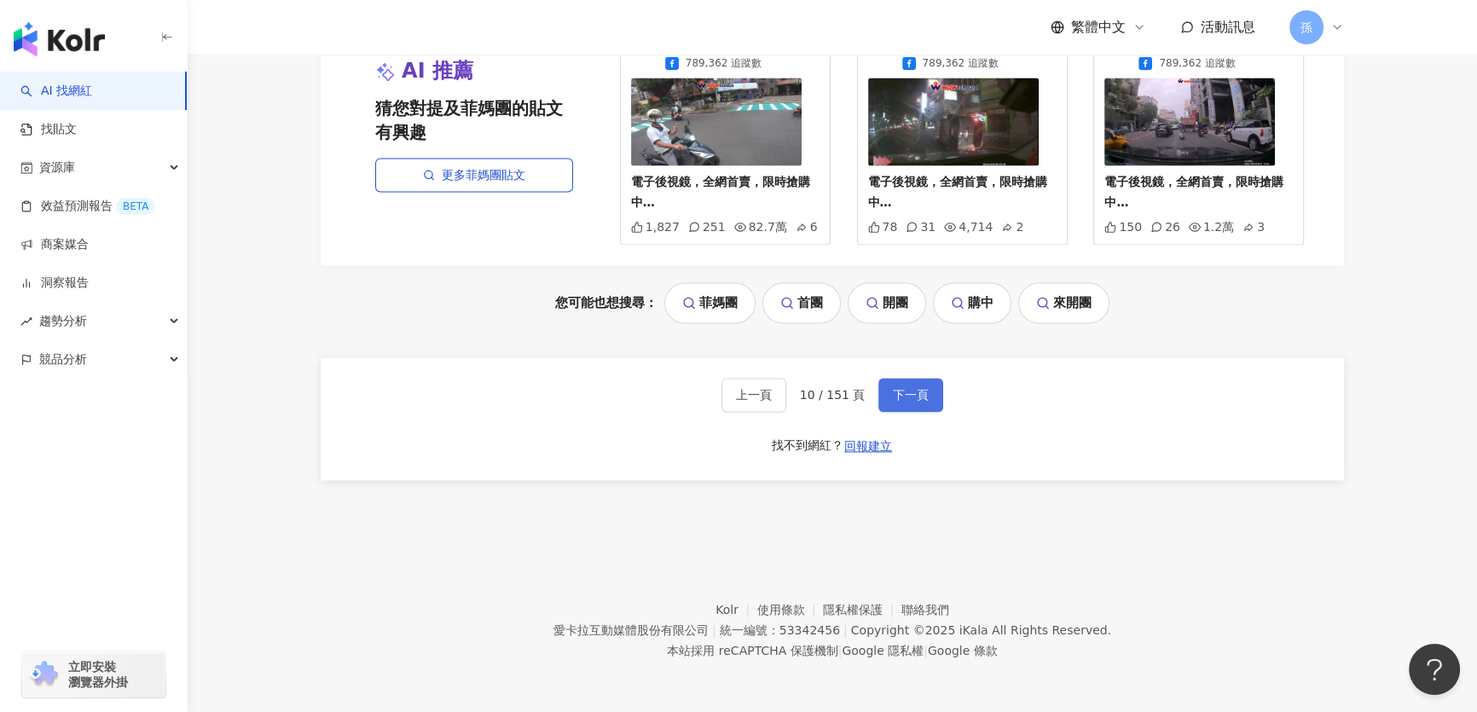
click at [916, 391] on span "下一頁" at bounding box center [911, 395] width 36 height 14
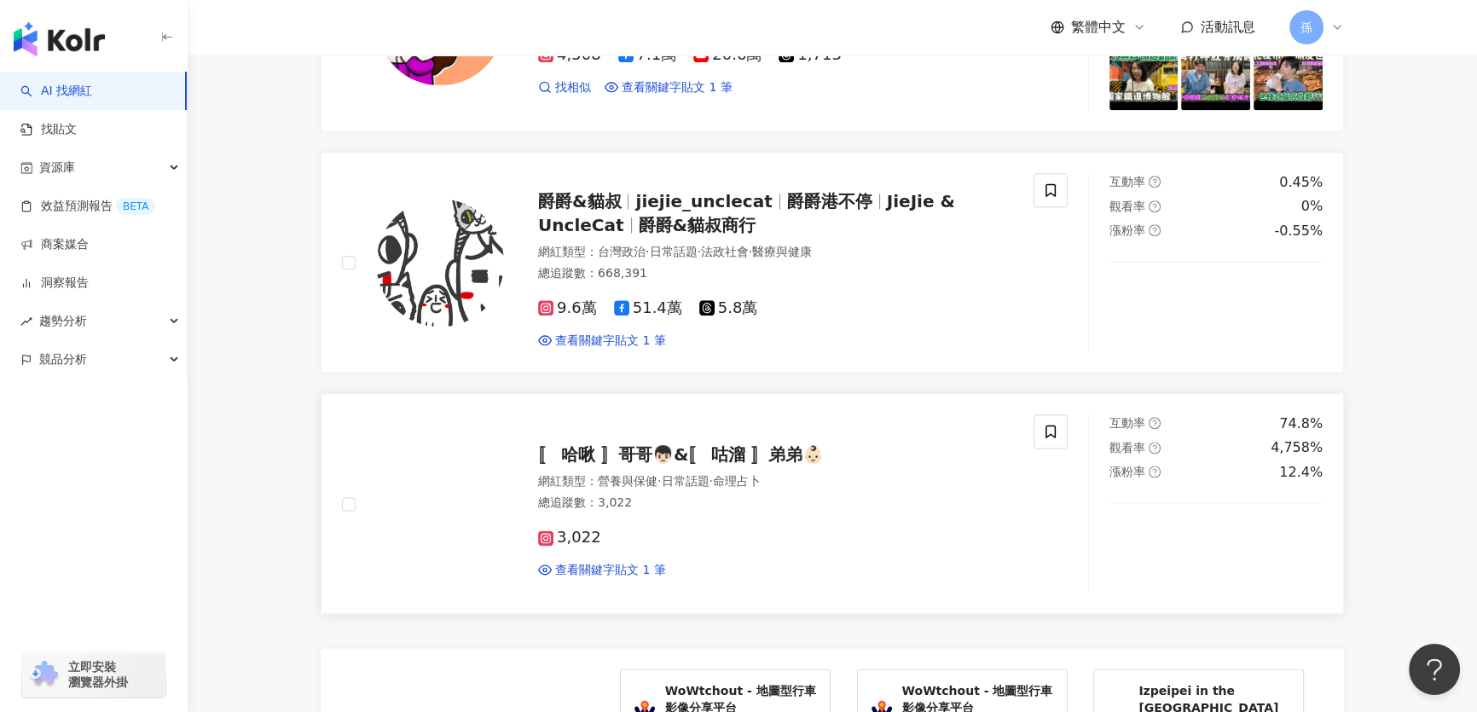
scroll to position [2519, 0]
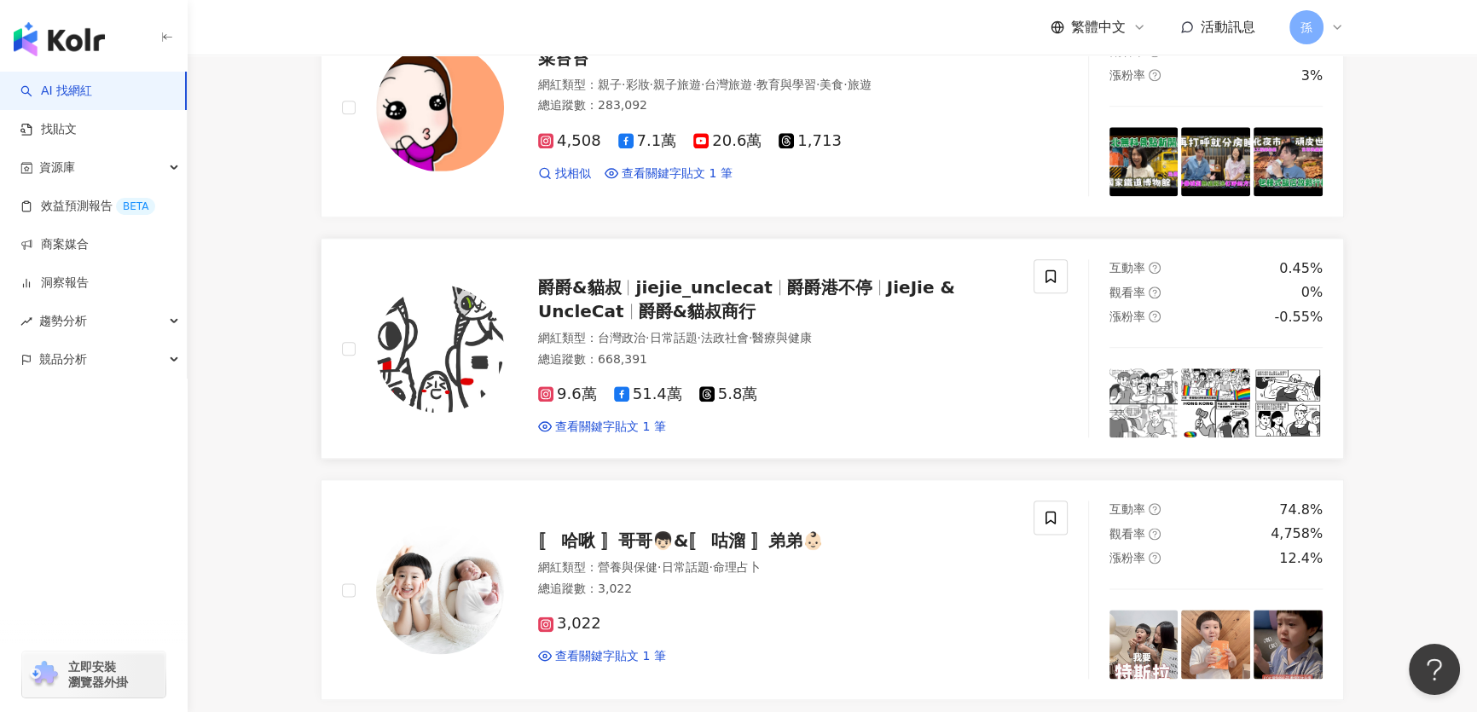
click at [480, 345] on img at bounding box center [440, 349] width 128 height 128
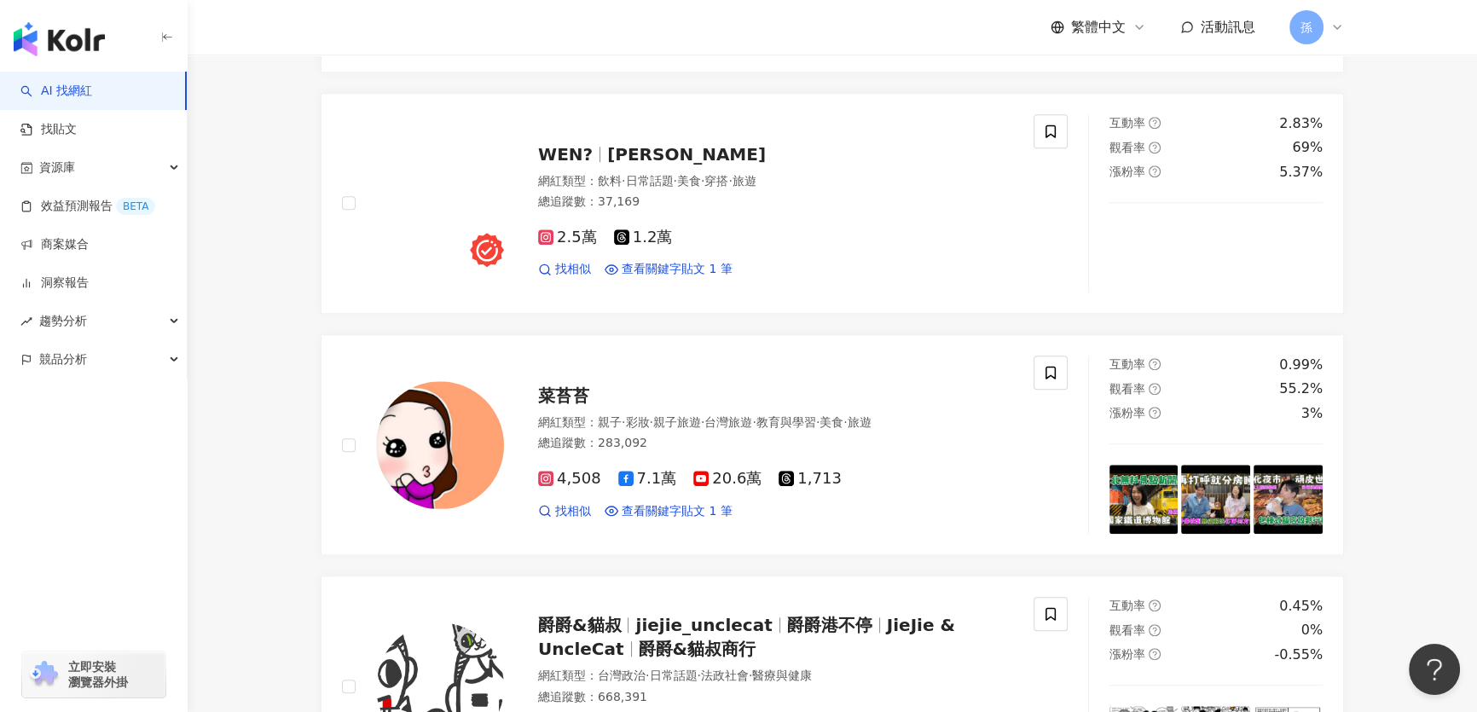
scroll to position [2132, 0]
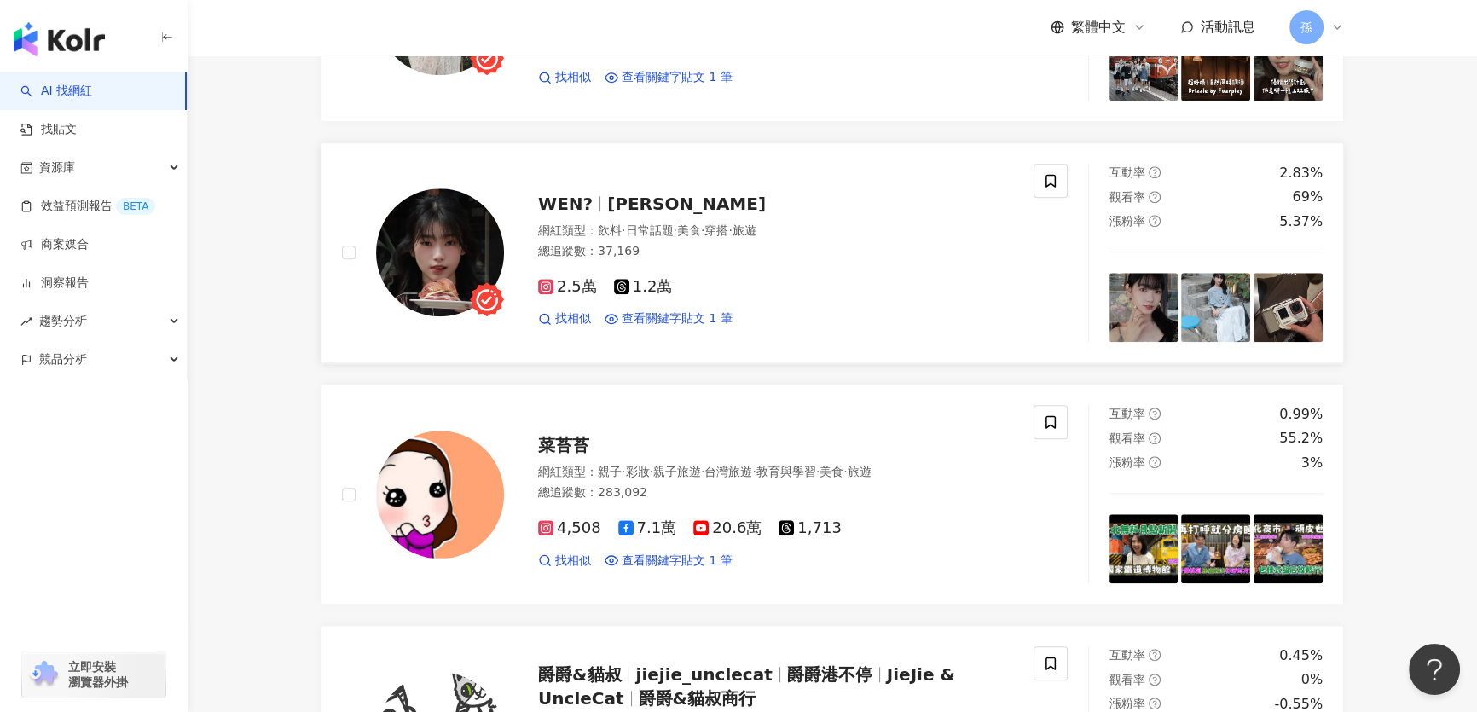
click at [495, 273] on img at bounding box center [440, 252] width 128 height 128
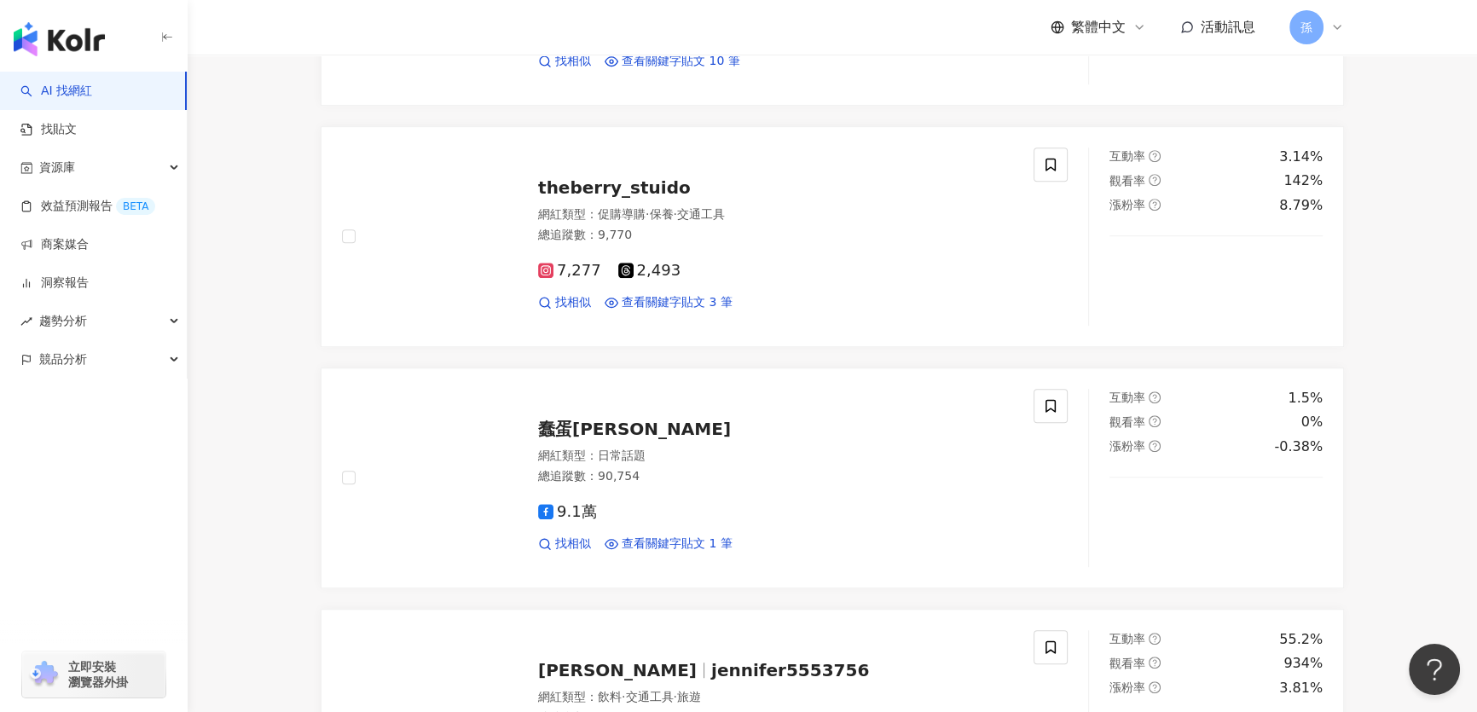
scroll to position [3294, 0]
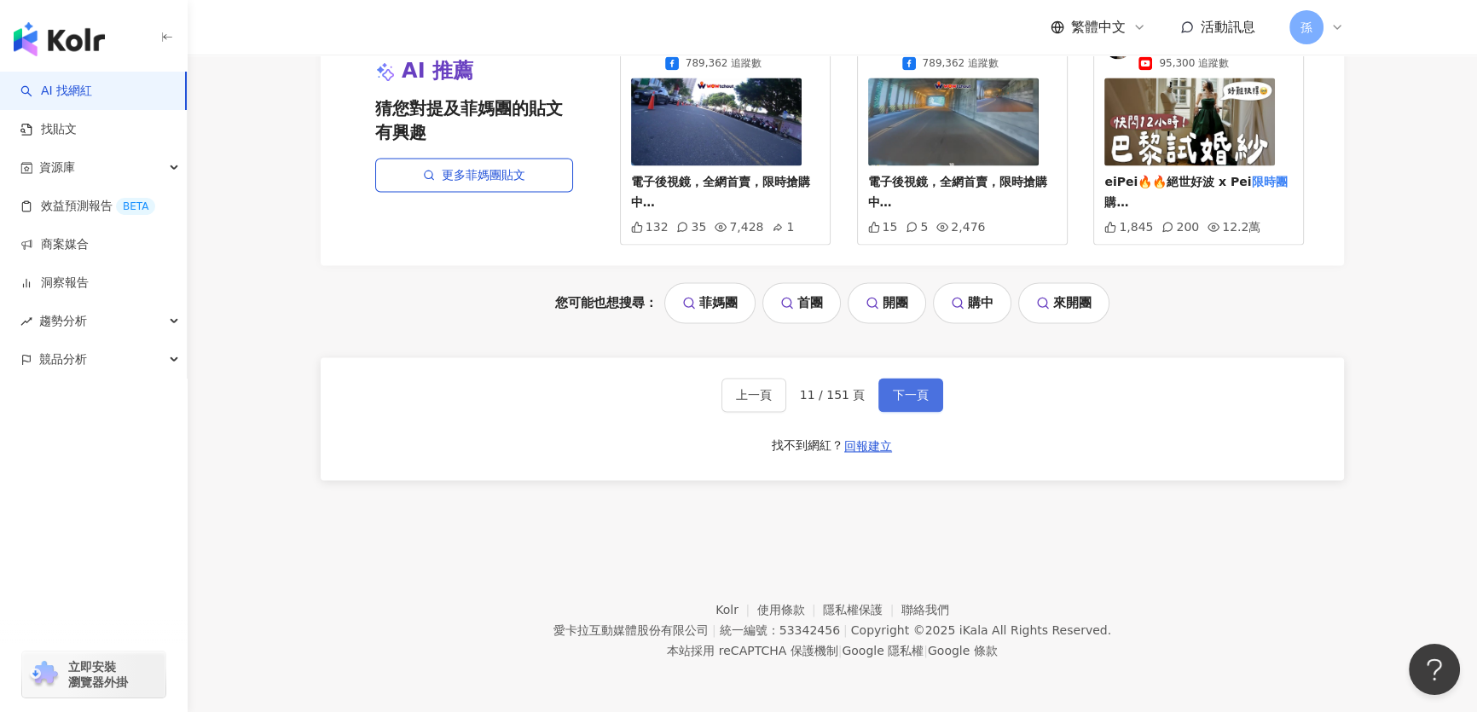
click at [893, 391] on span "下一頁" at bounding box center [911, 395] width 36 height 14
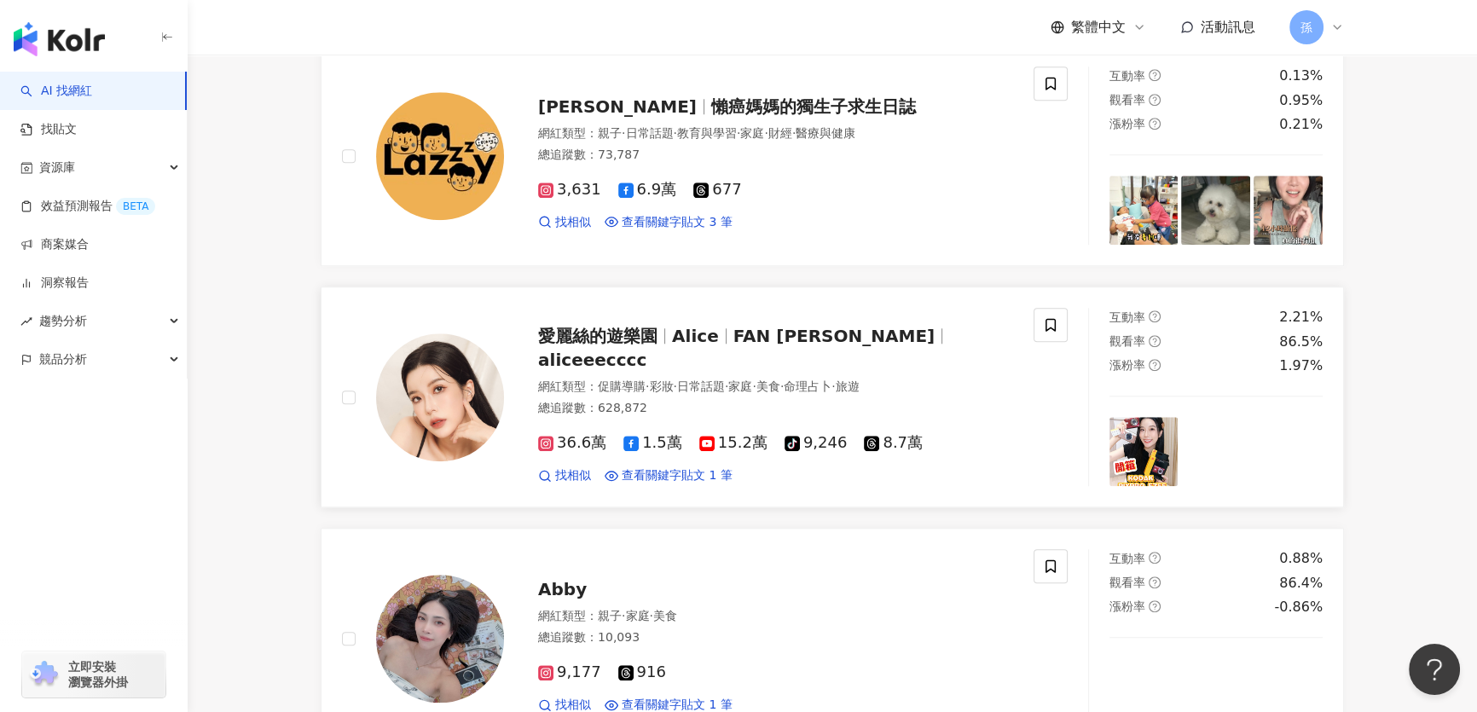
scroll to position [1977, 0]
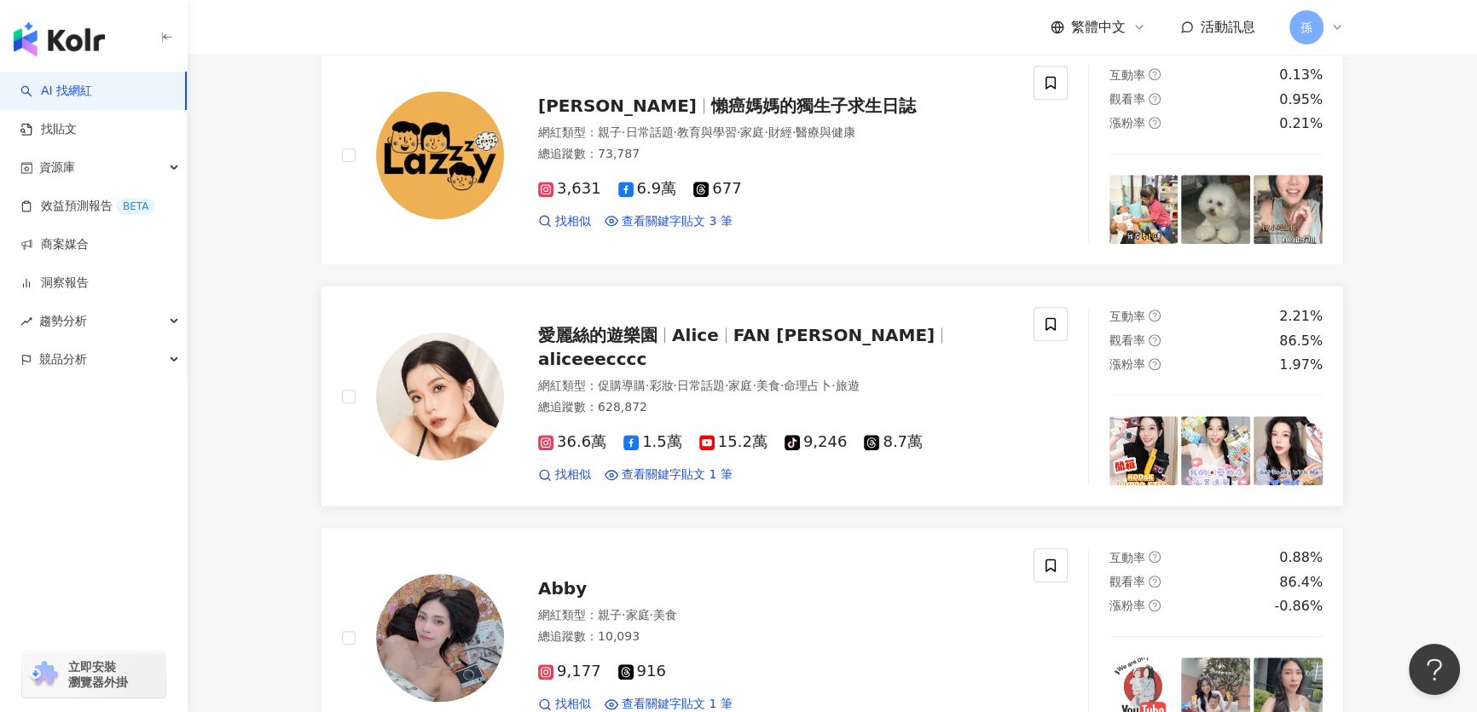
click at [610, 345] on span "愛麗絲的遊樂園" at bounding box center [597, 335] width 119 height 20
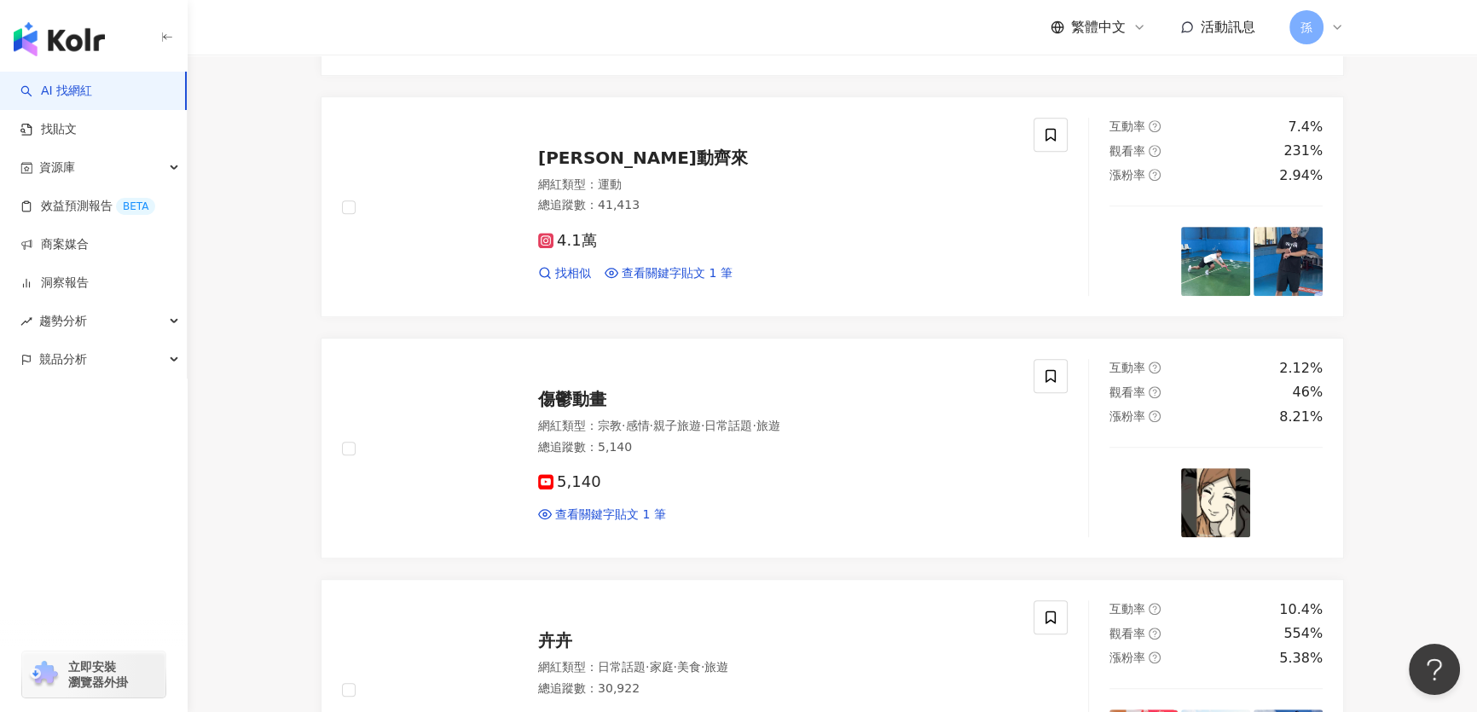
scroll to position [1433, 0]
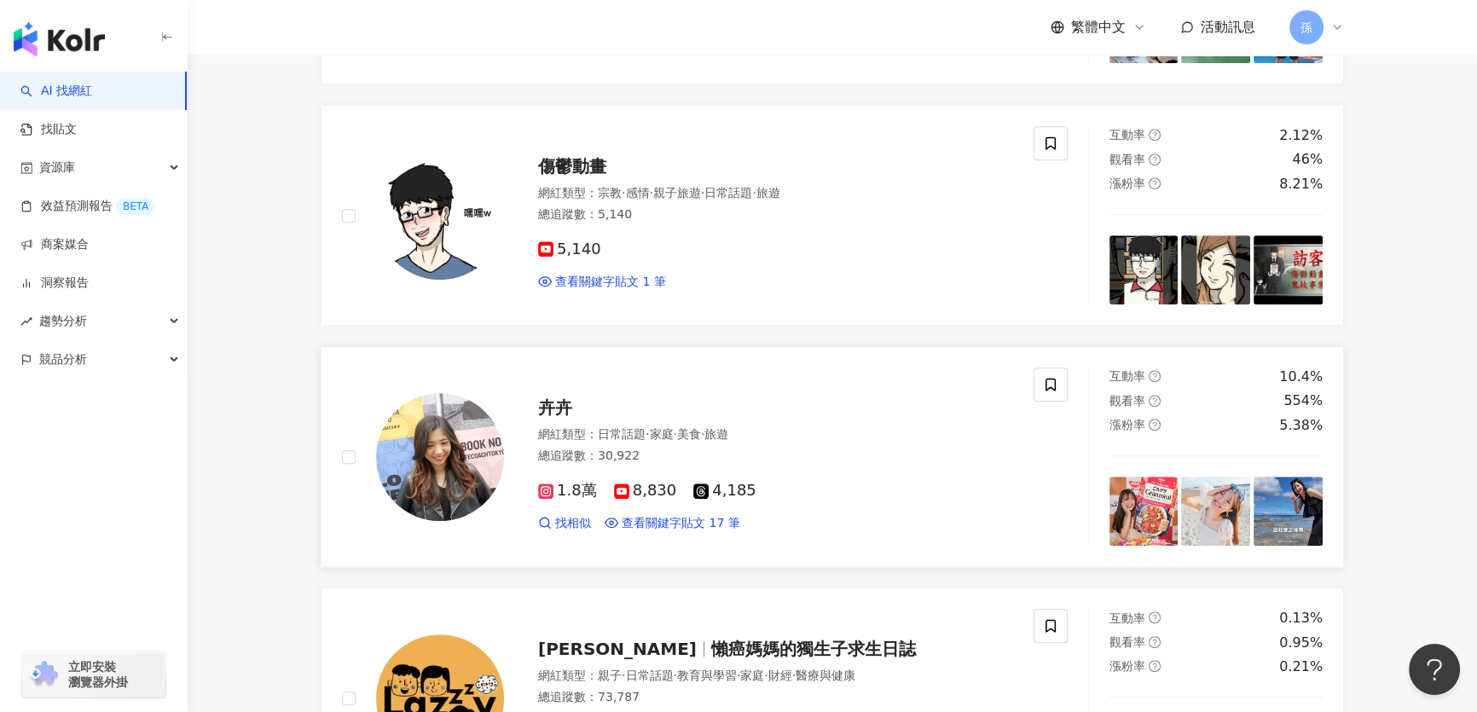
click at [472, 487] on img at bounding box center [440, 457] width 128 height 128
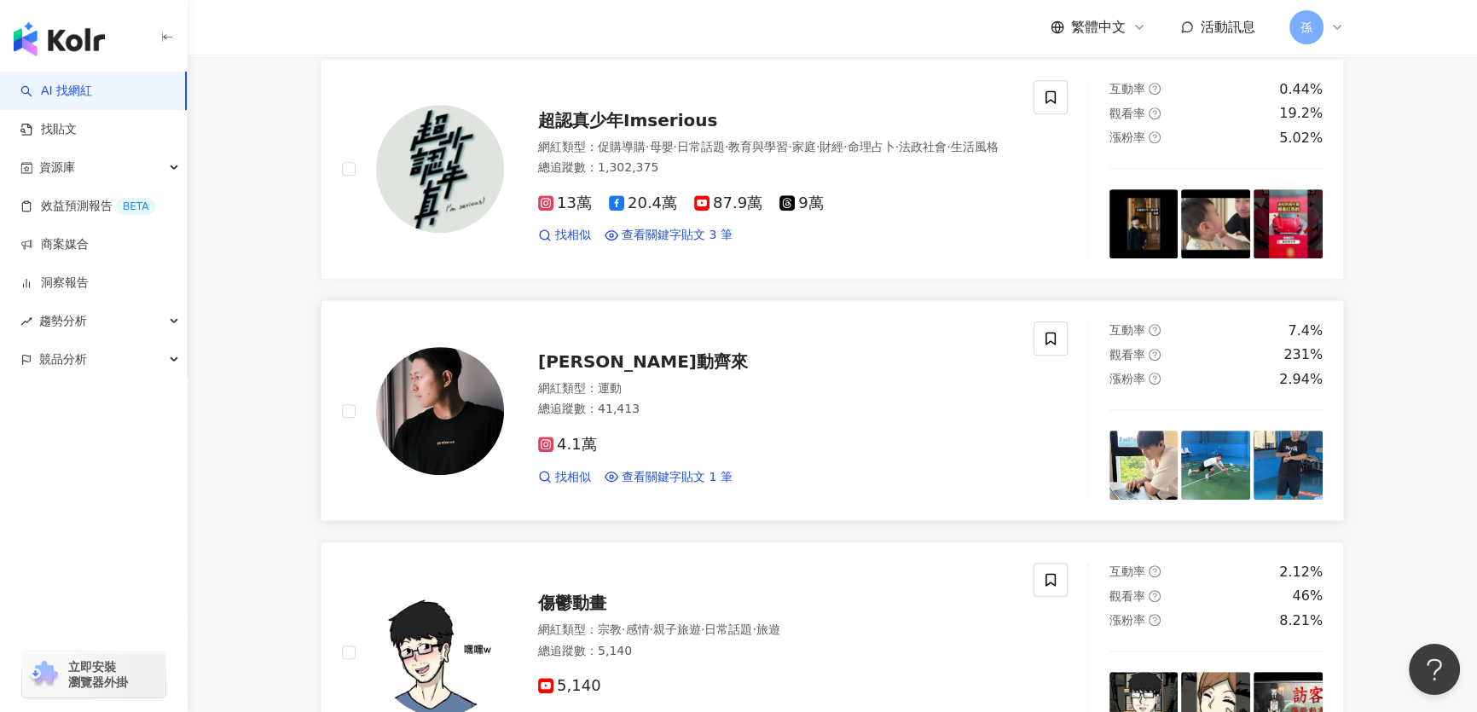
scroll to position [969, 0]
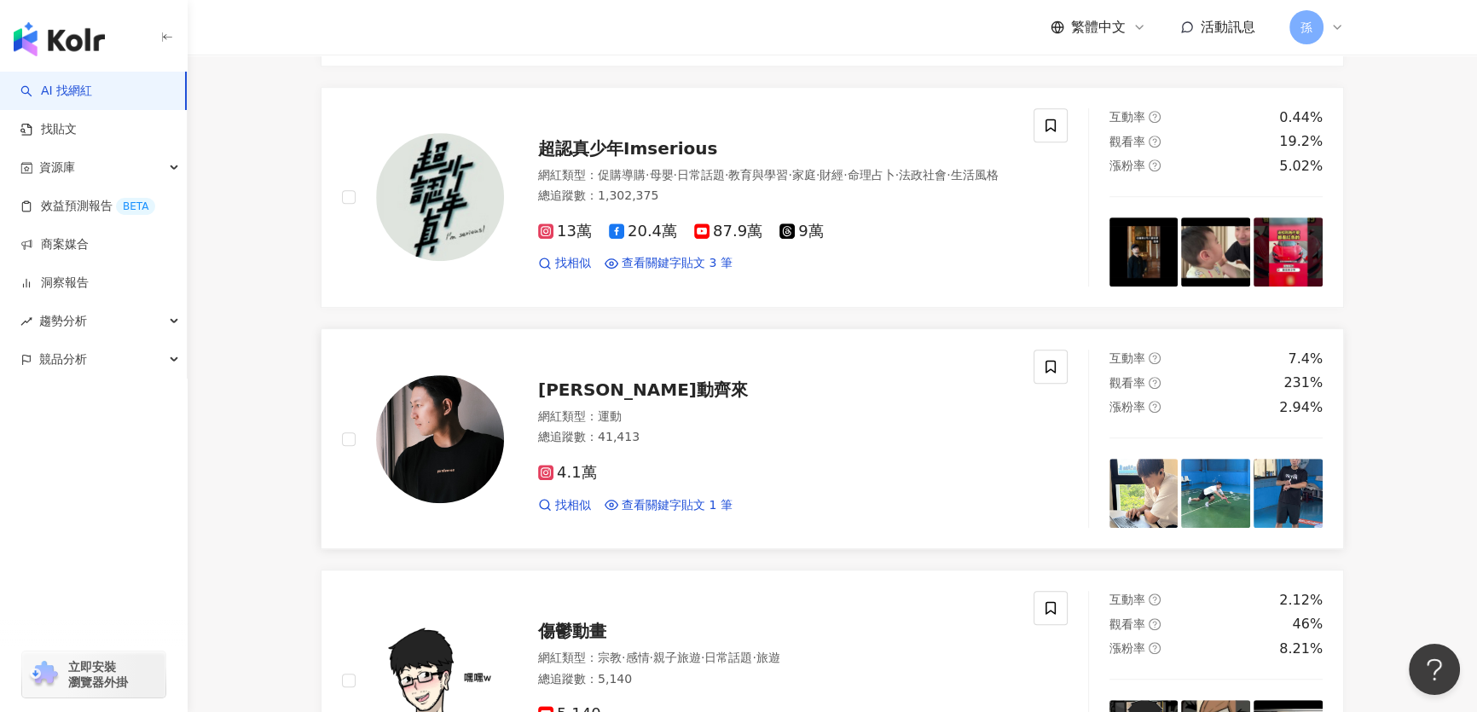
click at [471, 464] on img at bounding box center [440, 439] width 128 height 128
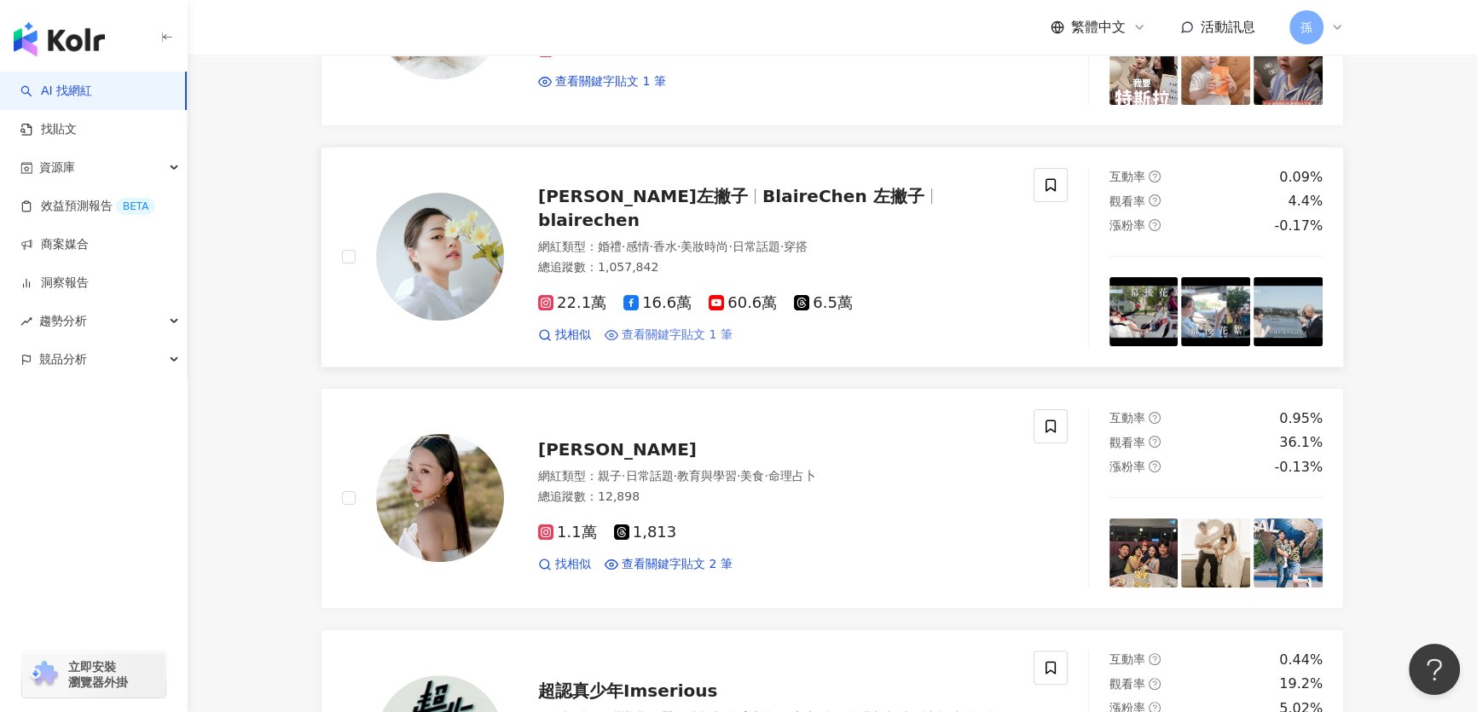
scroll to position [349, 0]
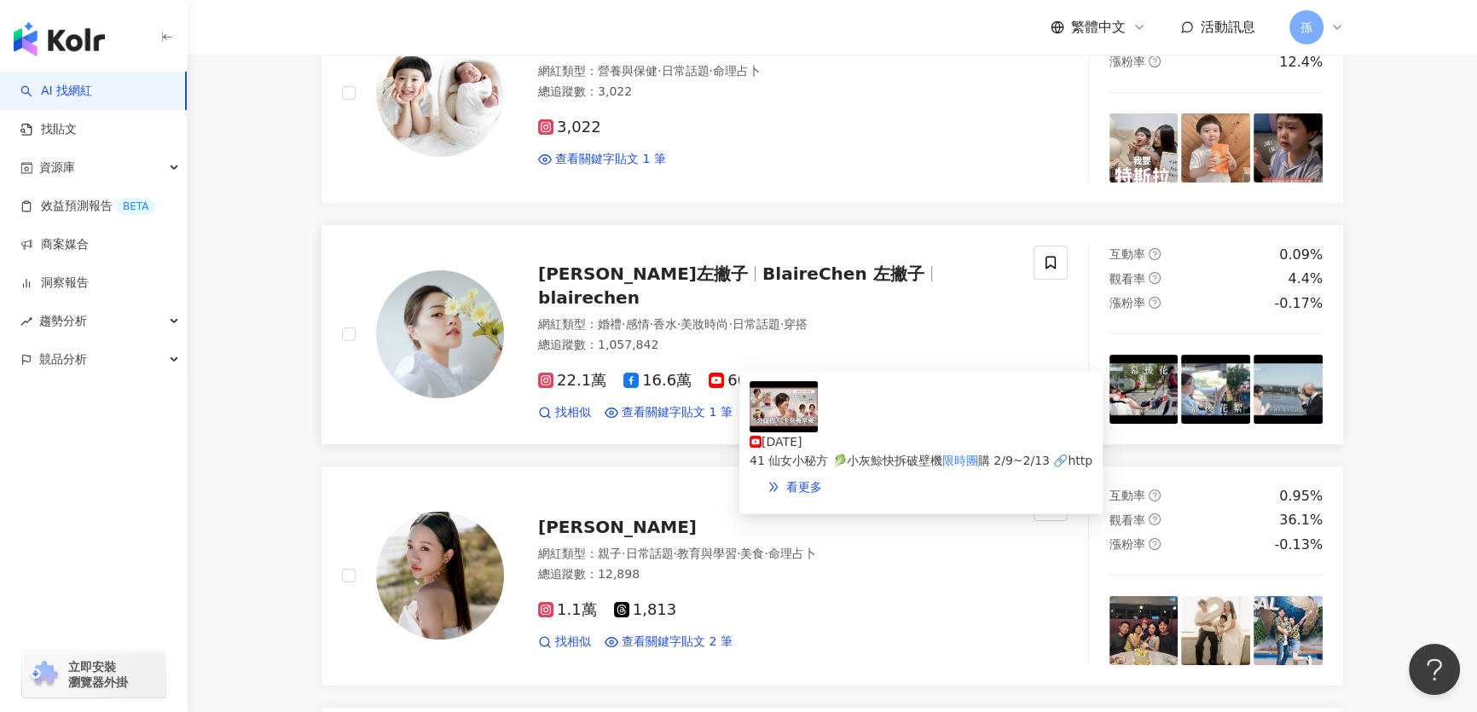
click at [476, 366] on img at bounding box center [440, 334] width 128 height 128
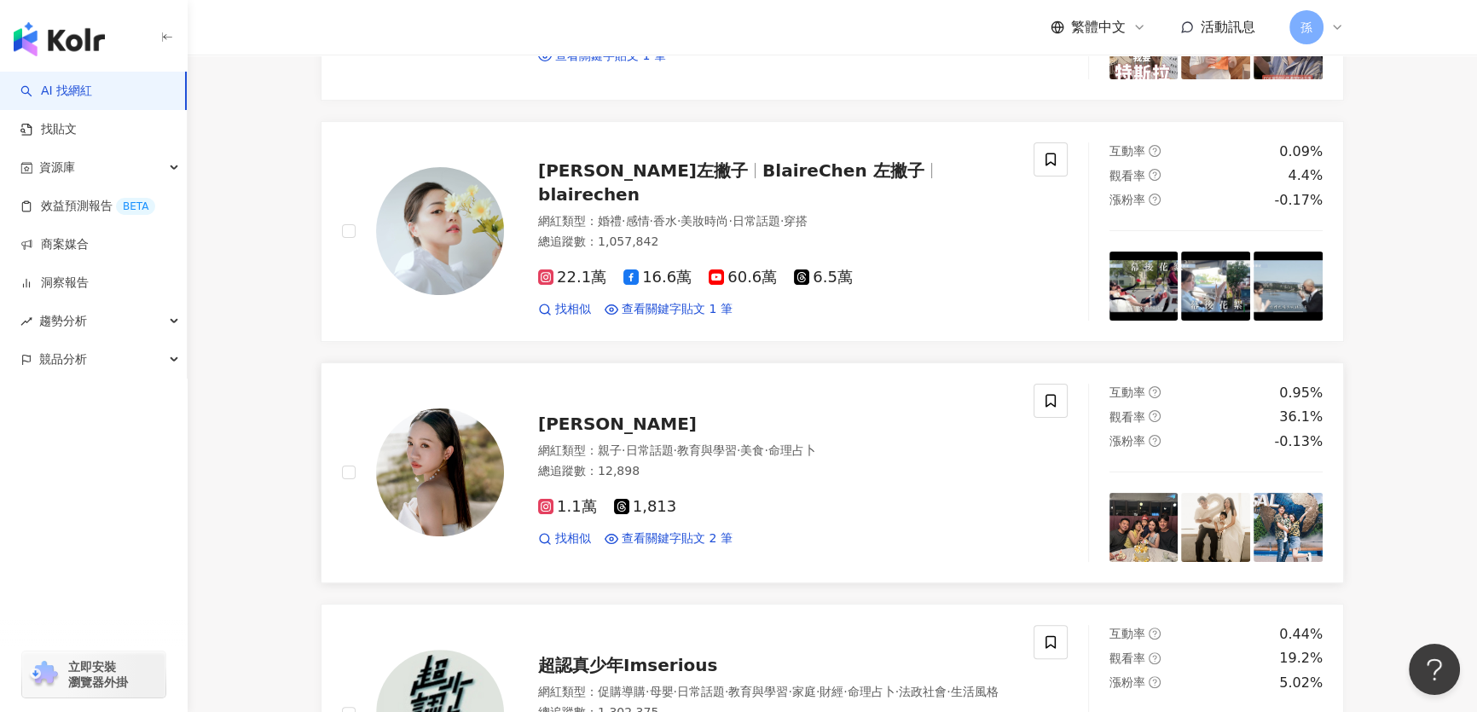
scroll to position [581, 0]
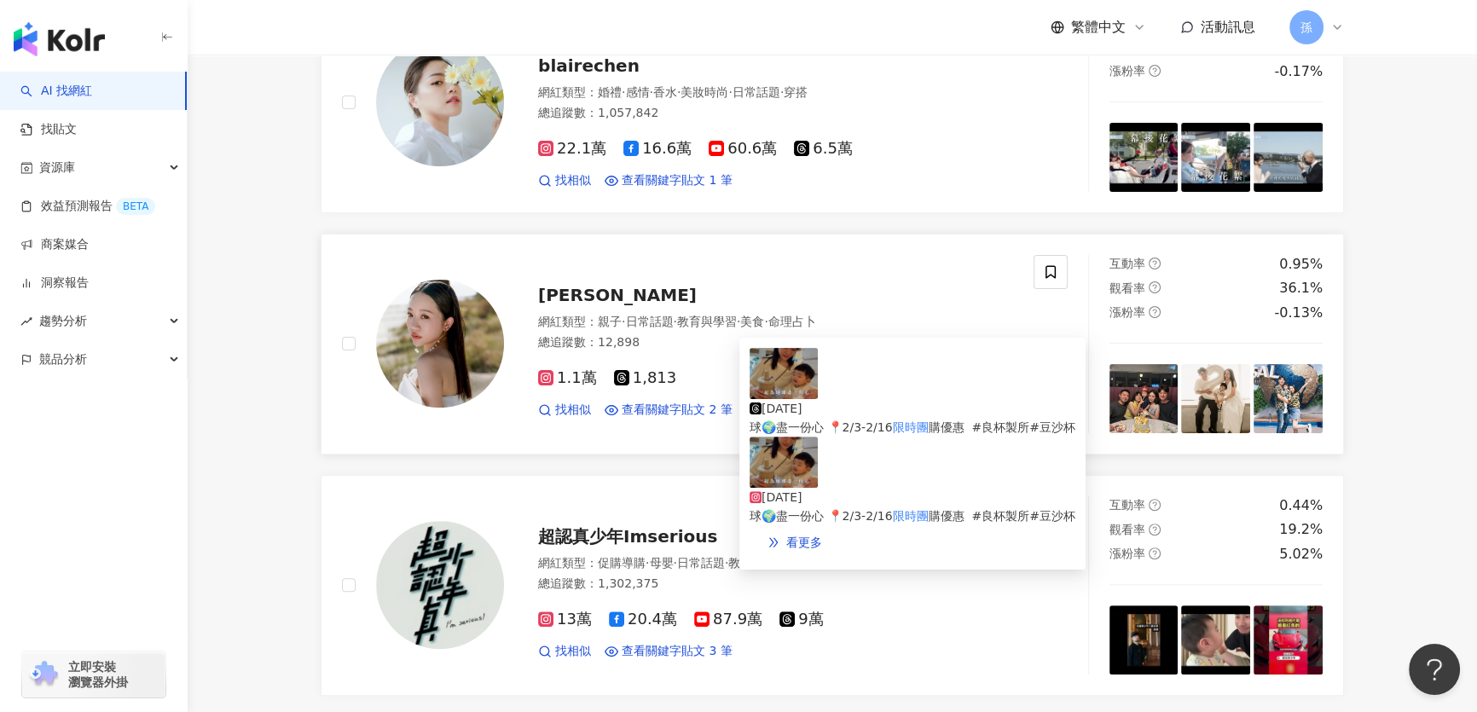
click at [481, 368] on img at bounding box center [440, 344] width 128 height 128
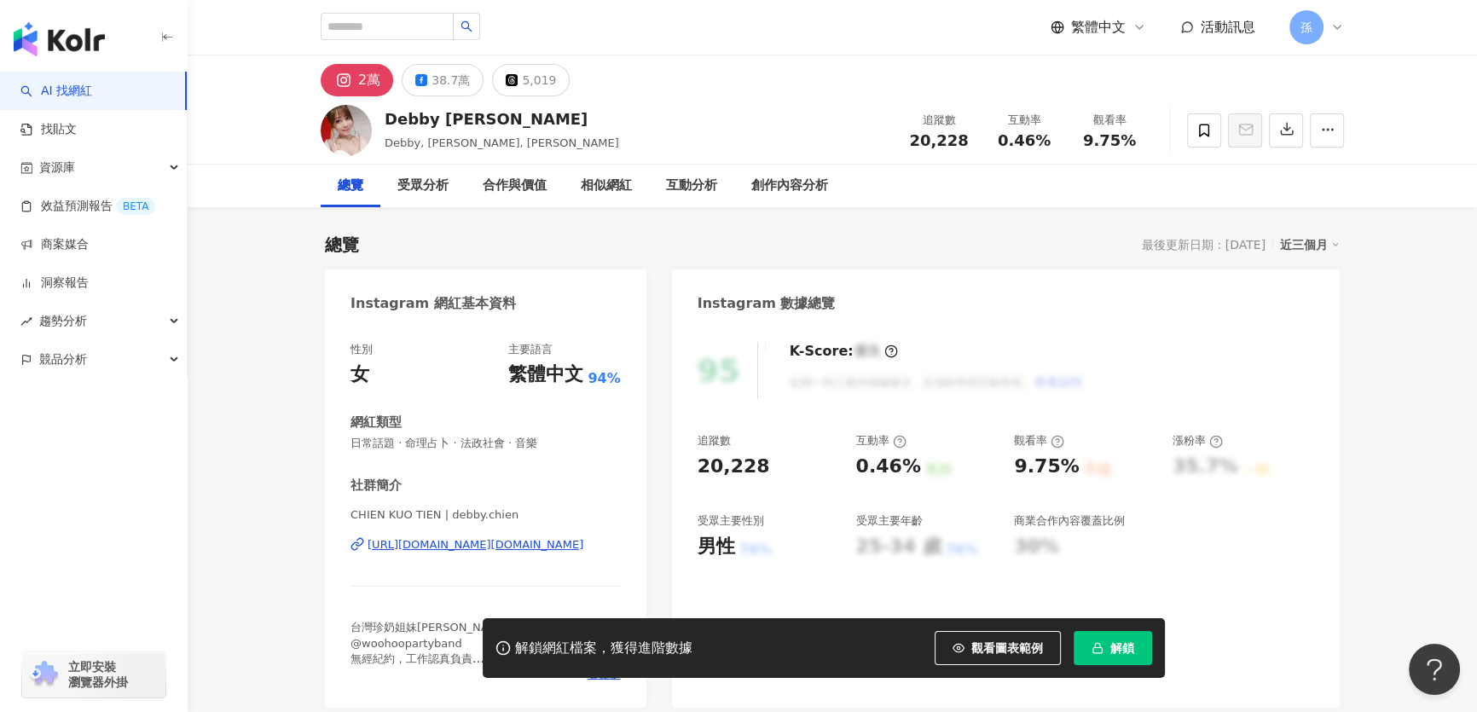
click at [483, 547] on div "https://www.instagram.com/debby.chien/" at bounding box center [476, 544] width 216 height 15
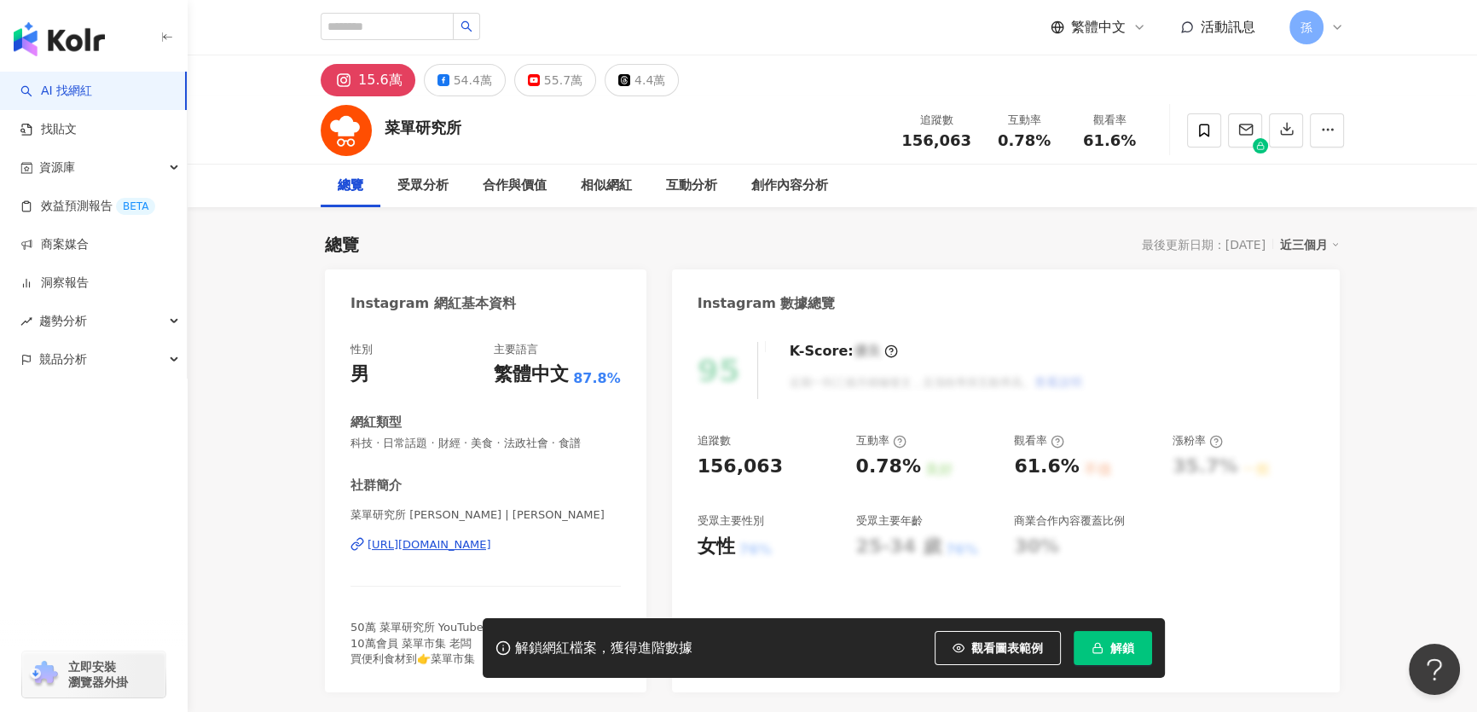
click at [491, 547] on div "https://www.instagram.com/menukevin/" at bounding box center [430, 544] width 124 height 15
click at [491, 82] on button "54.4萬" at bounding box center [465, 80] width 82 height 32
click at [418, 547] on div "https://www.facebook.com/181460522237670" at bounding box center [430, 544] width 124 height 15
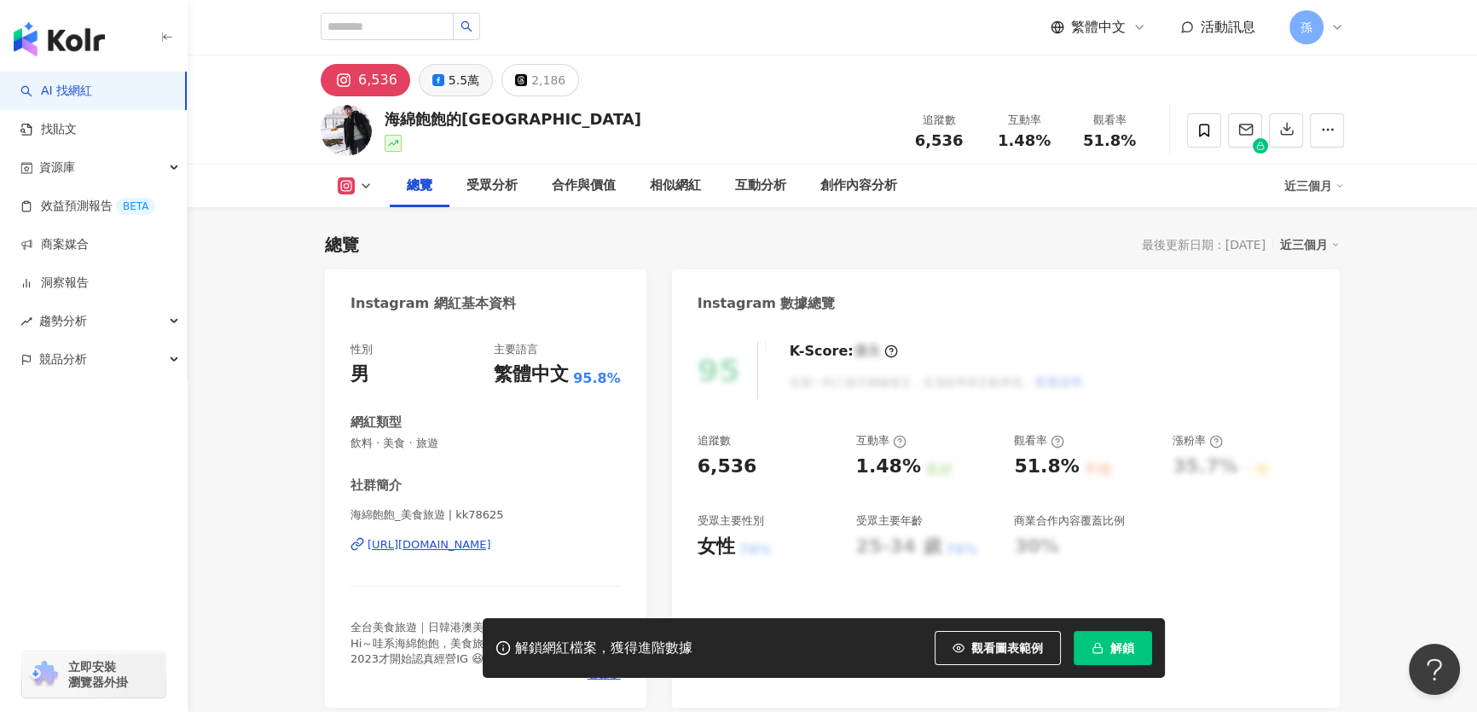
click at [439, 80] on icon at bounding box center [438, 80] width 12 height 12
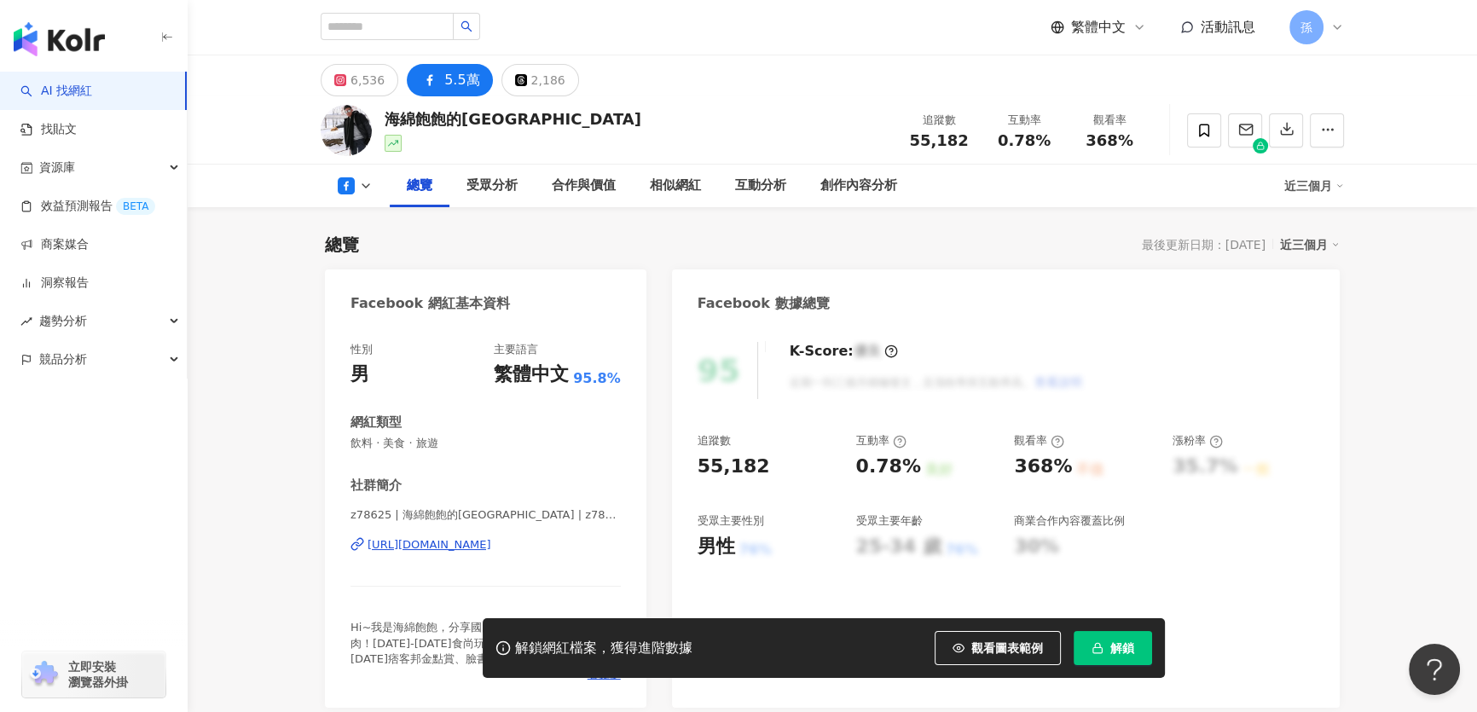
click at [443, 541] on div "https://www.facebook.com/178970438916687" at bounding box center [430, 544] width 124 height 15
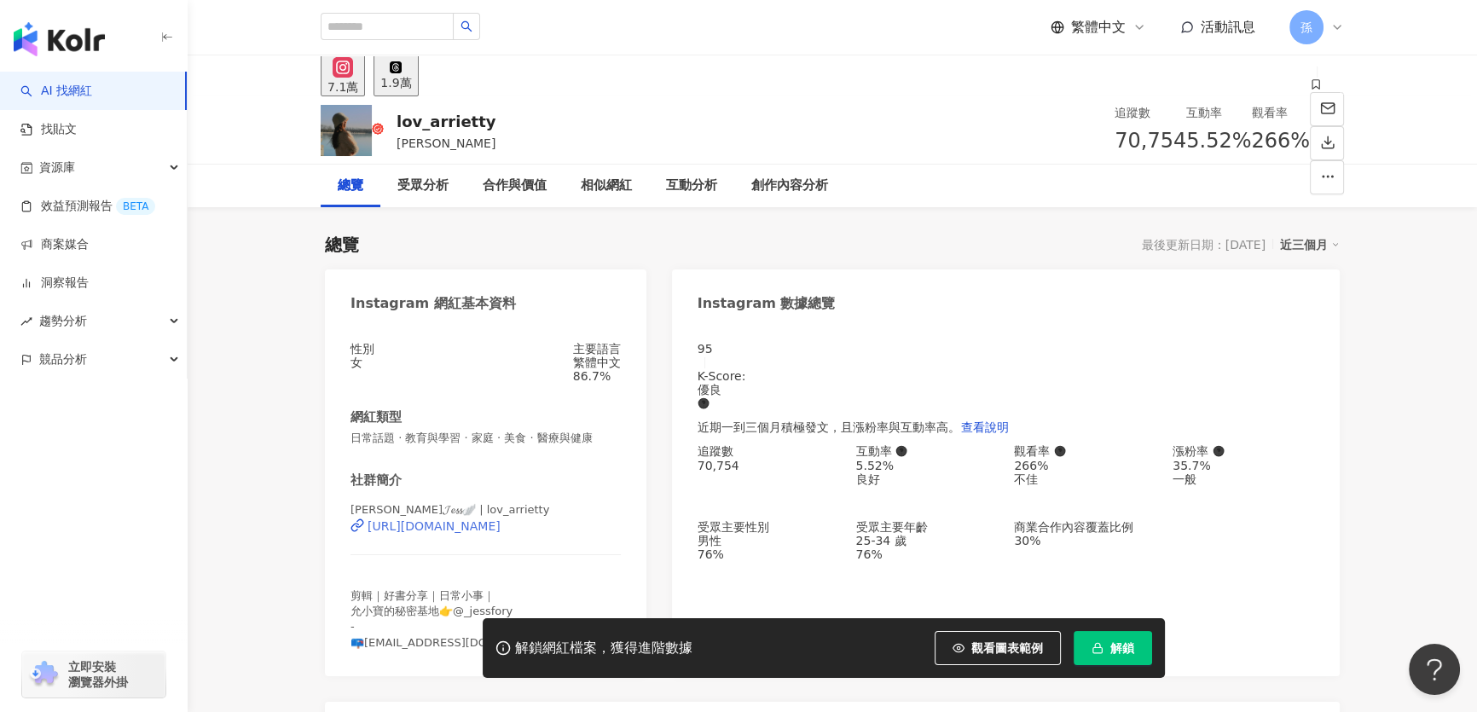
click at [431, 533] on div "[URL][DOMAIN_NAME]" at bounding box center [434, 526] width 133 height 14
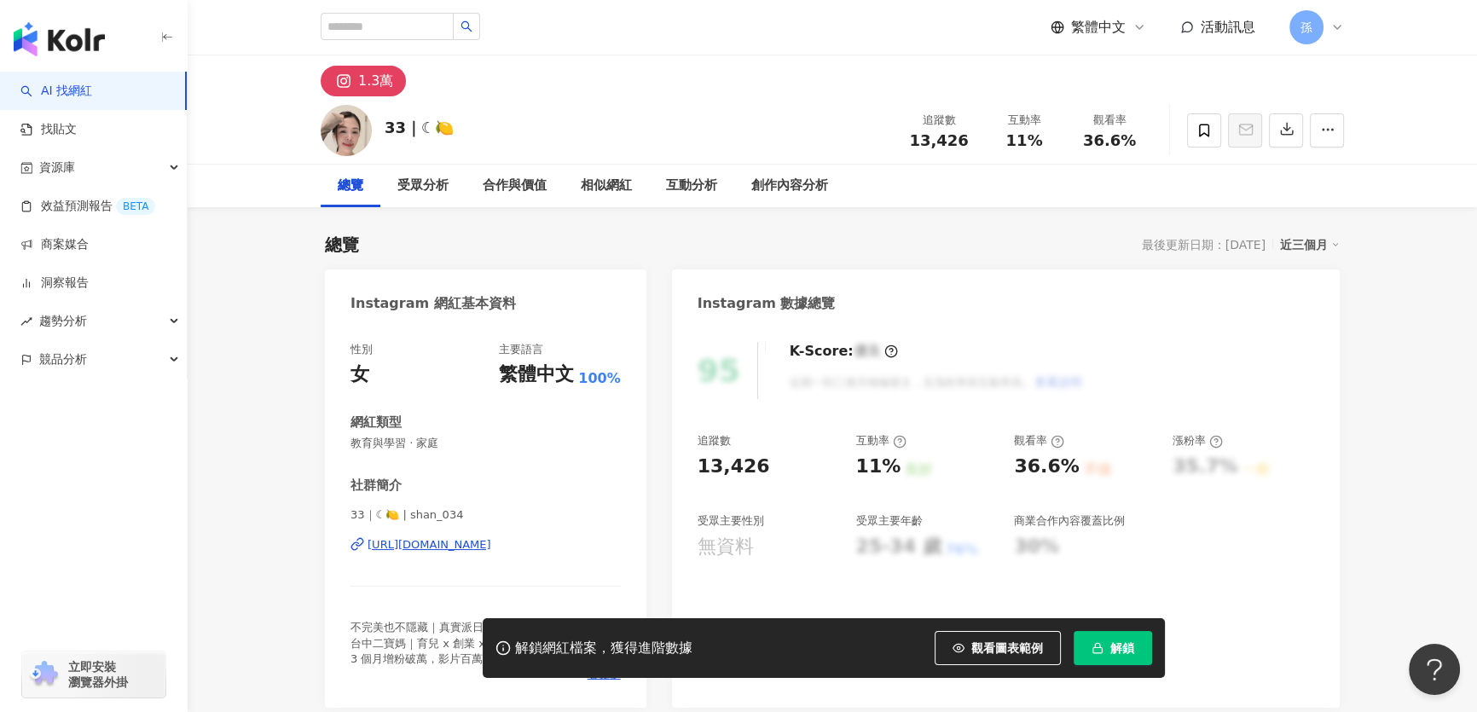
click at [477, 544] on div "[URL][DOMAIN_NAME]" at bounding box center [430, 544] width 124 height 15
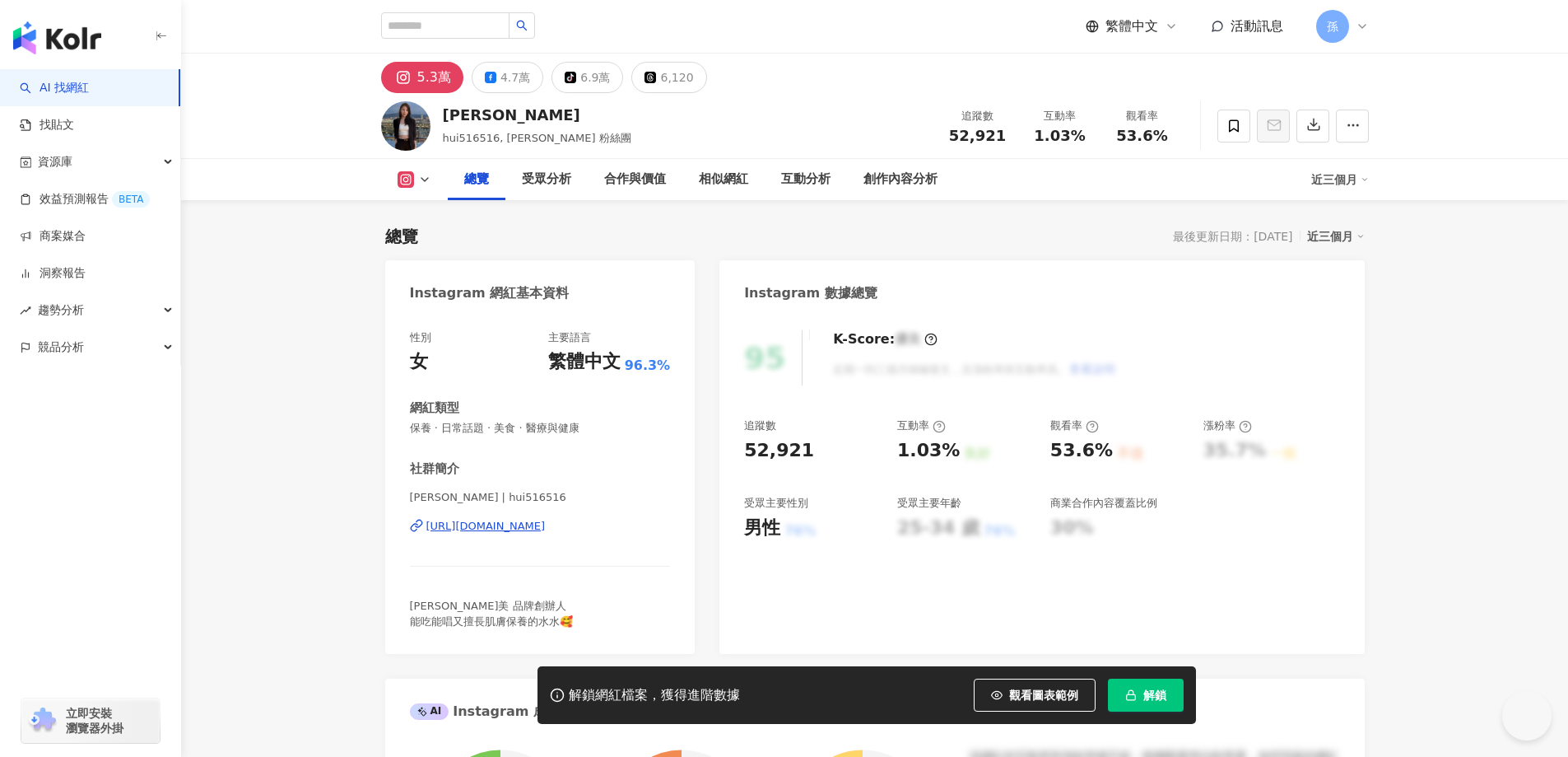
click at [453, 527] on div "https://www.instagram.com/hui516516/" at bounding box center [487, 525] width 120 height 14
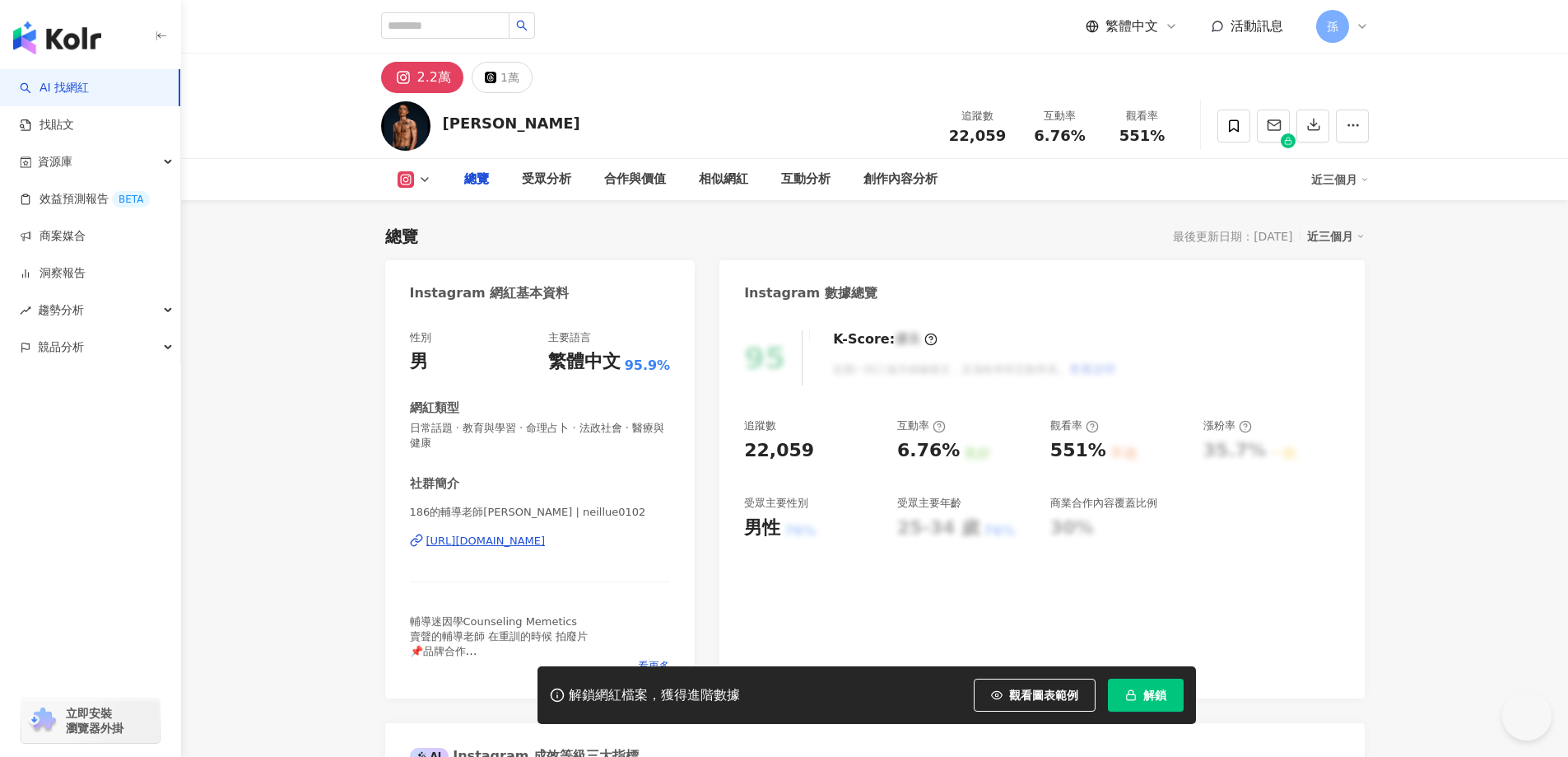
click at [540, 540] on div "https://www.instagram.com/neillue0102/" at bounding box center [487, 541] width 120 height 14
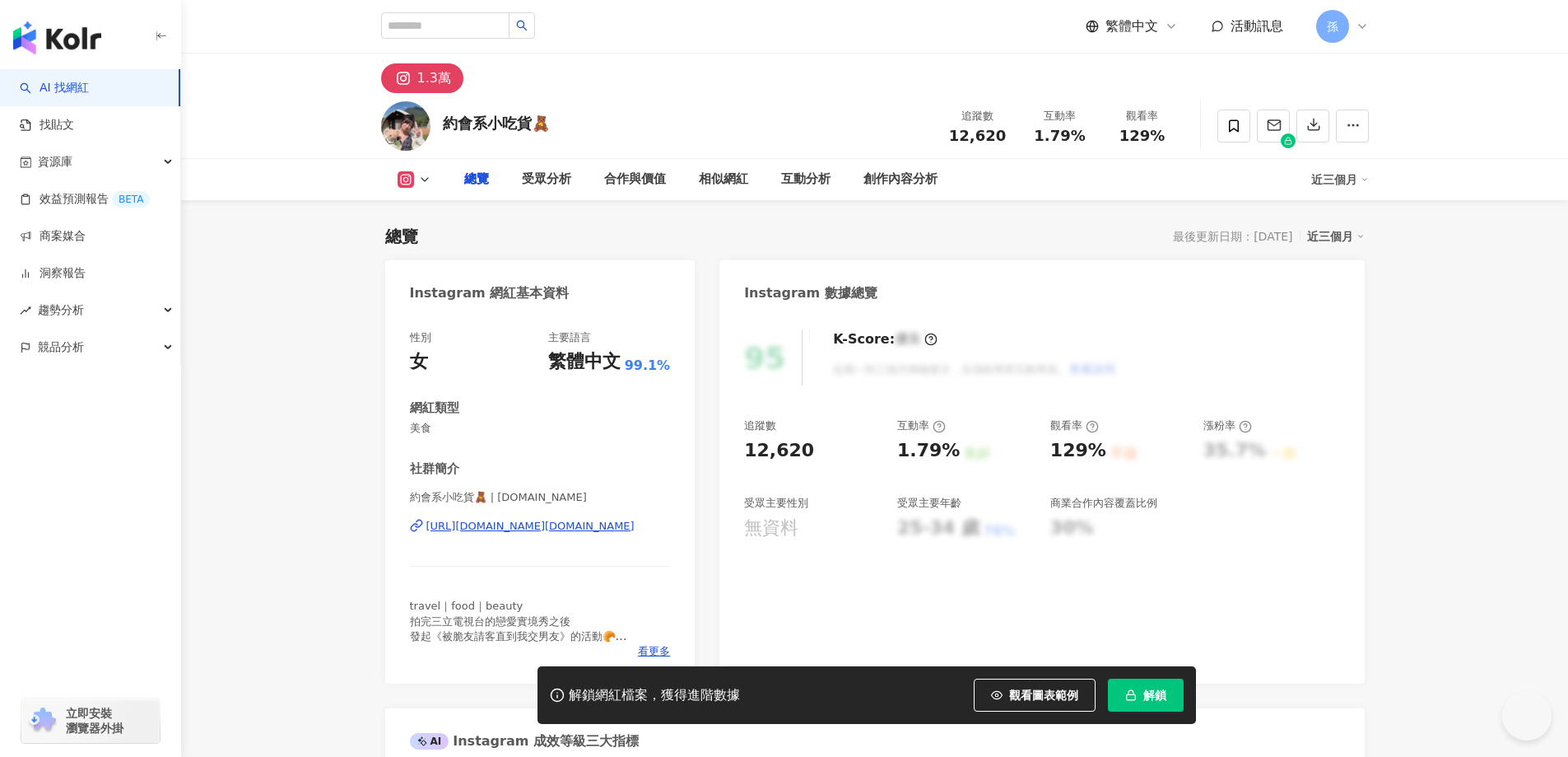
click at [427, 527] on div "https://www.instagram.com/be11e.food/" at bounding box center [531, 525] width 209 height 14
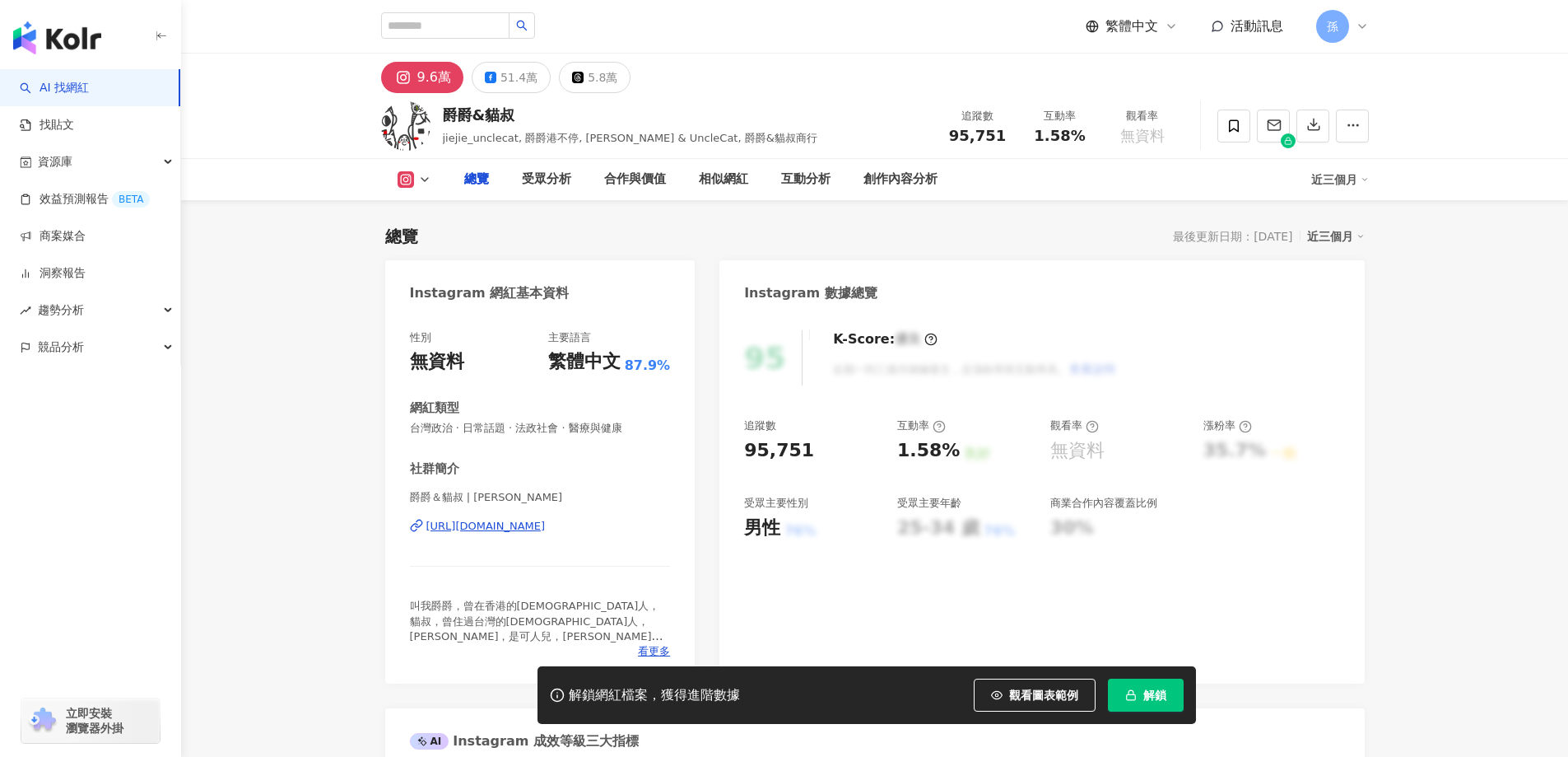
click at [444, 523] on div "https://www.instagram.com/jiejie_unclecat/" at bounding box center [487, 525] width 120 height 14
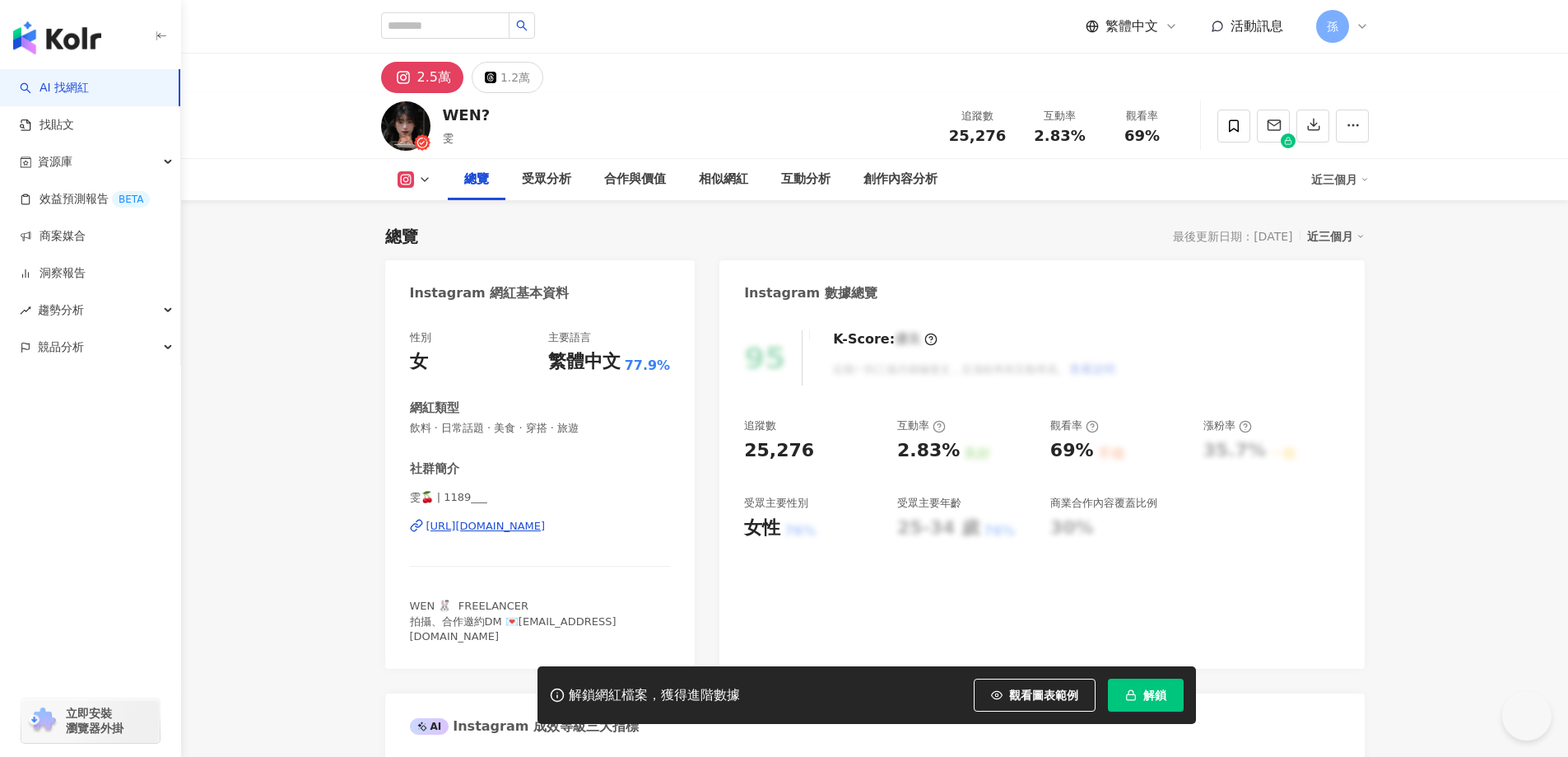
click at [482, 527] on div "https://www.instagram.com/1189___/" at bounding box center [487, 525] width 120 height 14
